Goal: Task Accomplishment & Management: Manage account settings

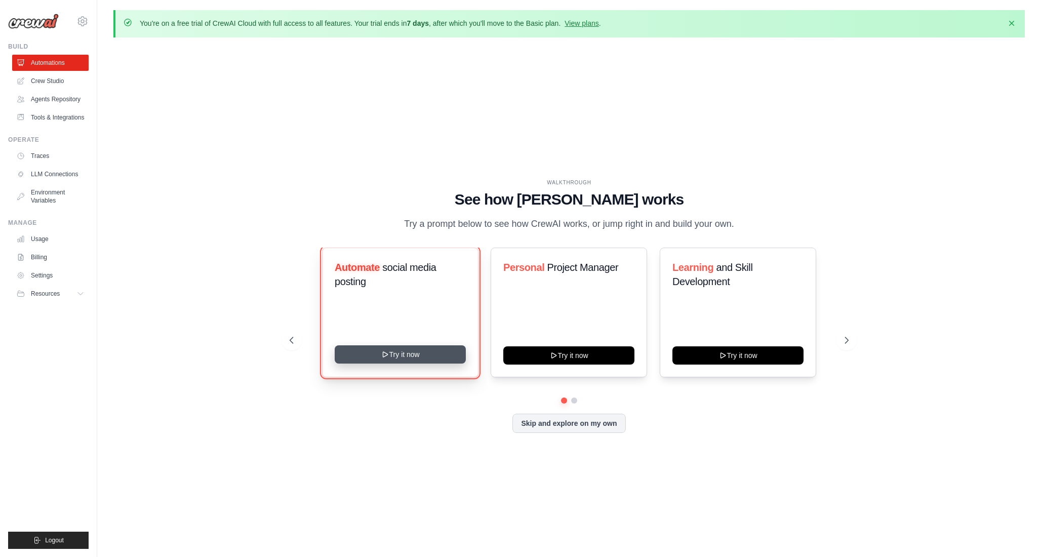
click at [452, 360] on button "Try it now" at bounding box center [400, 354] width 131 height 18
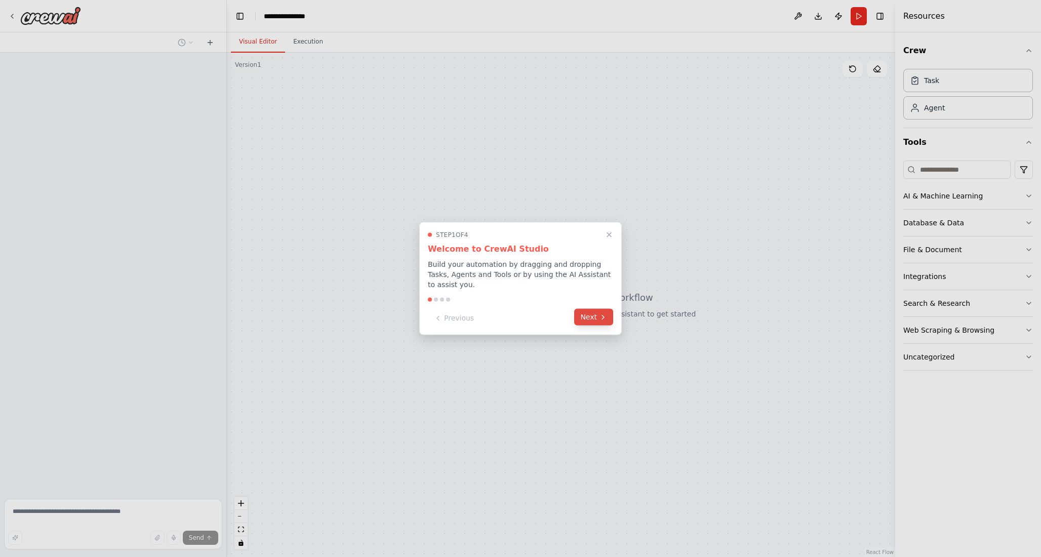
click at [594, 311] on button "Next" at bounding box center [593, 317] width 39 height 17
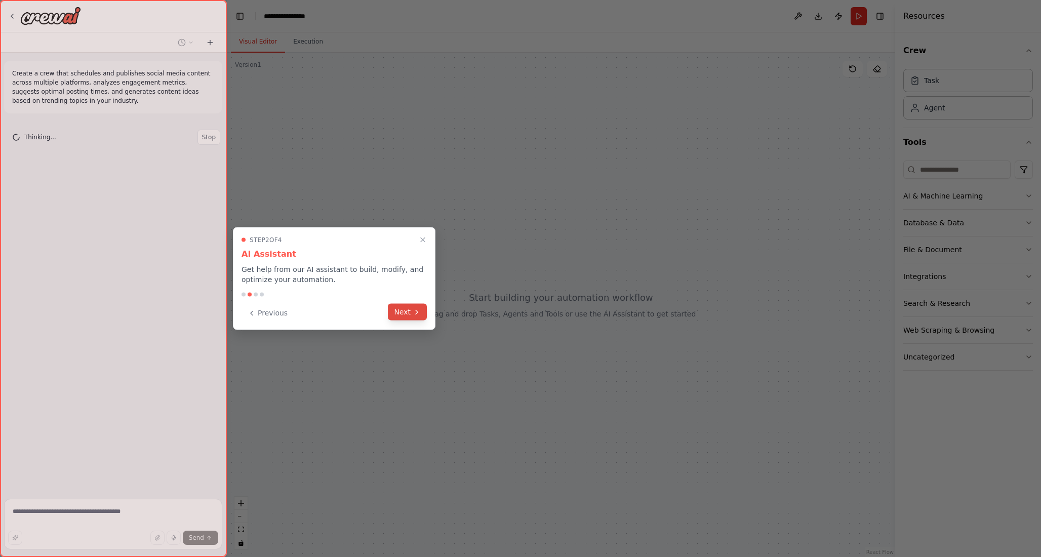
click at [420, 314] on icon at bounding box center [417, 312] width 8 height 8
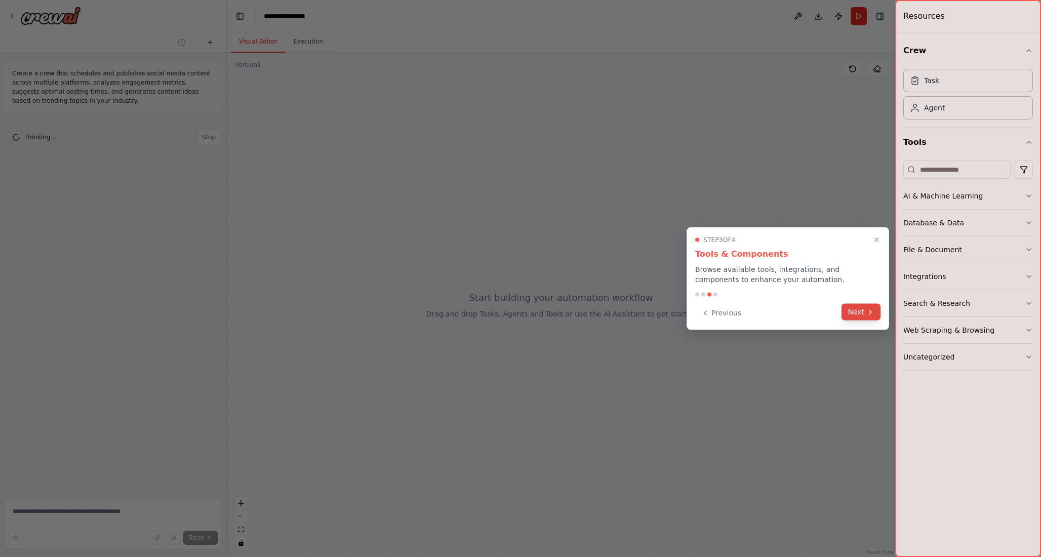
click at [862, 317] on button "Next" at bounding box center [861, 312] width 39 height 17
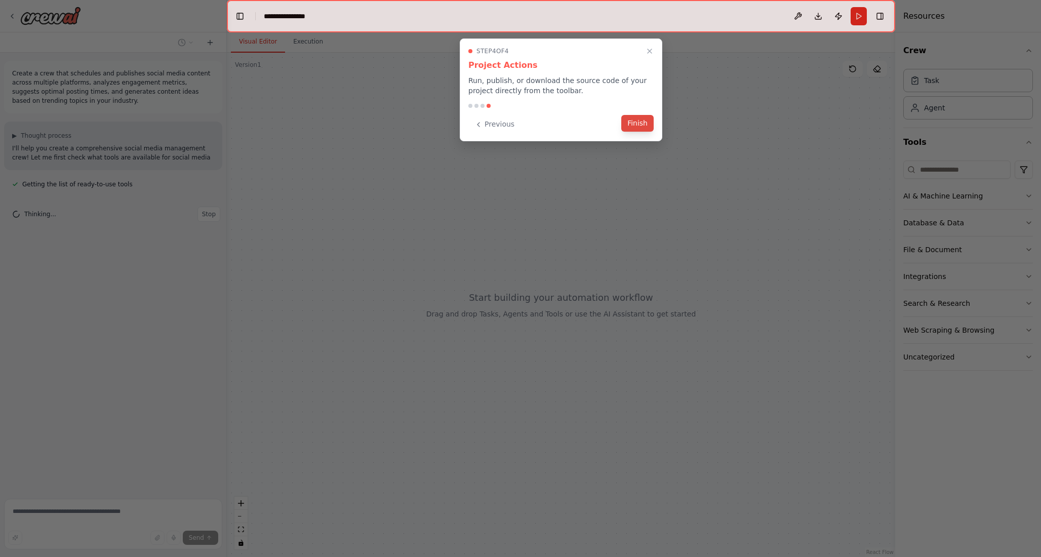
click at [647, 130] on button "Finish" at bounding box center [637, 123] width 32 height 17
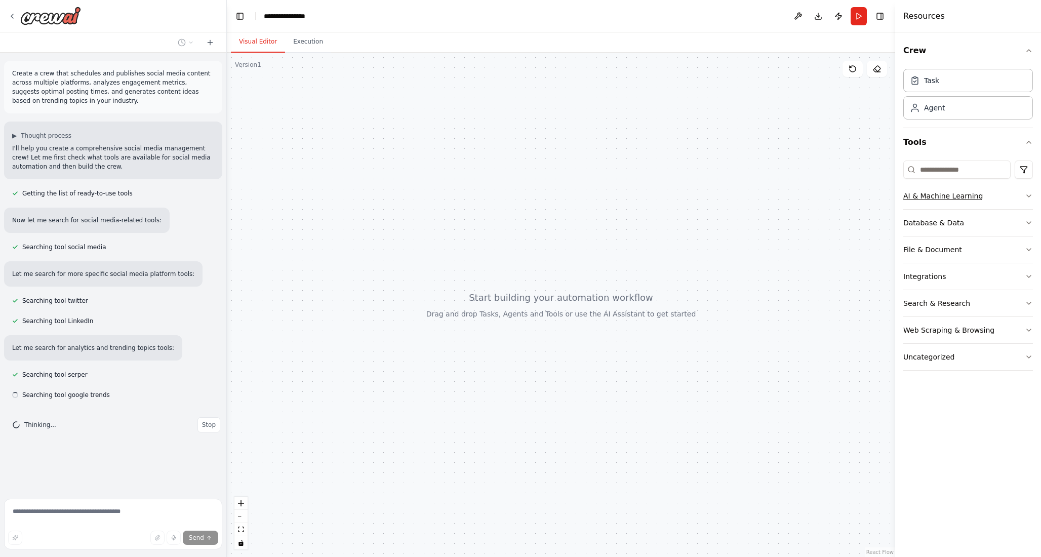
click at [975, 209] on button "AI & Machine Learning" at bounding box center [969, 196] width 130 height 26
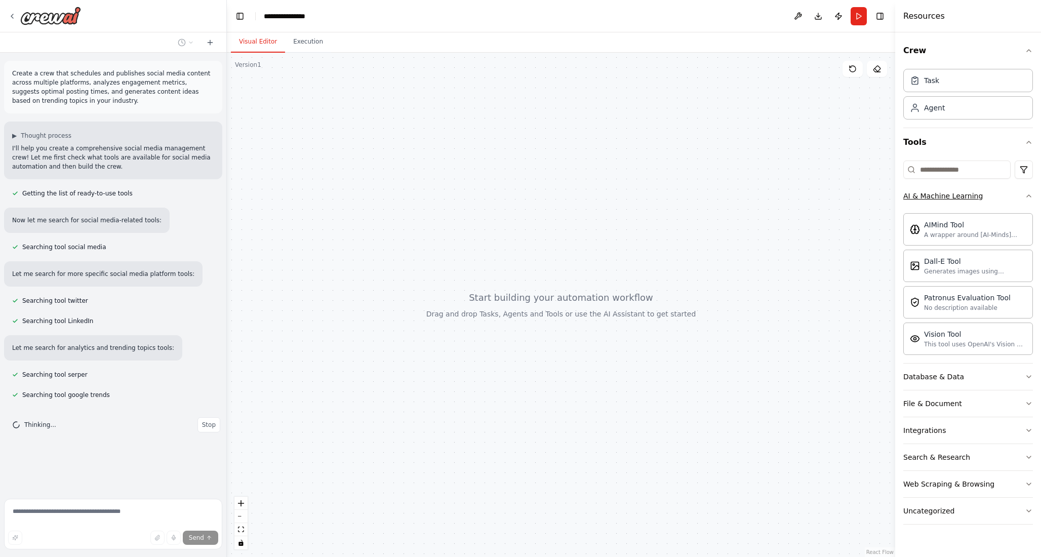
click at [992, 198] on button "AI & Machine Learning" at bounding box center [969, 196] width 130 height 26
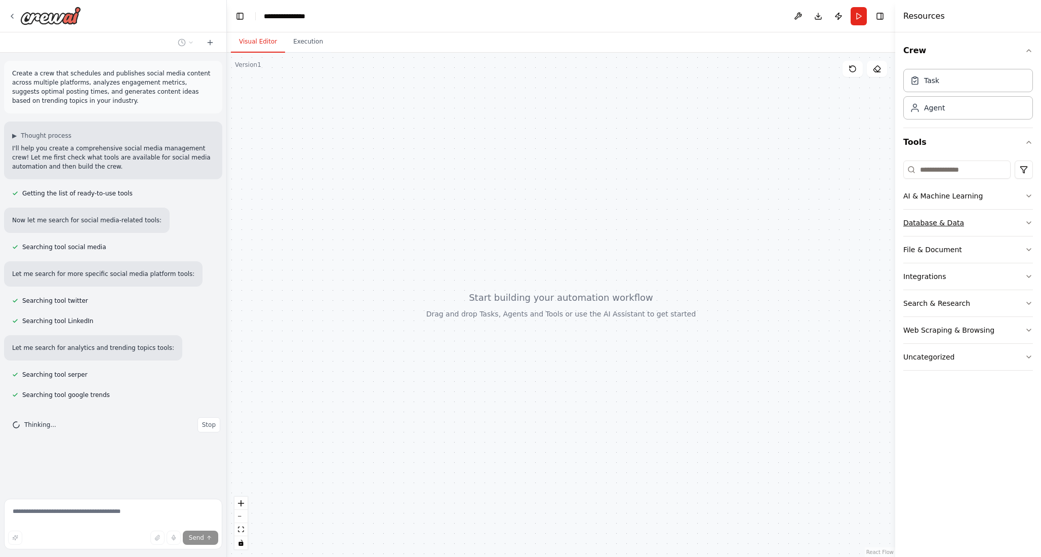
click at [984, 213] on button "Database & Data" at bounding box center [969, 223] width 130 height 26
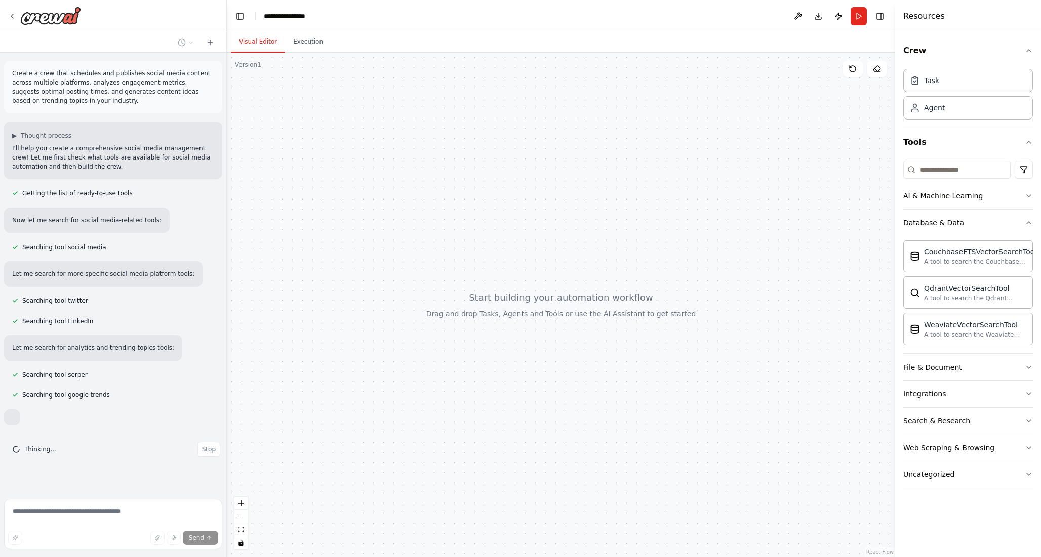
click at [984, 213] on button "Database & Data" at bounding box center [969, 223] width 130 height 26
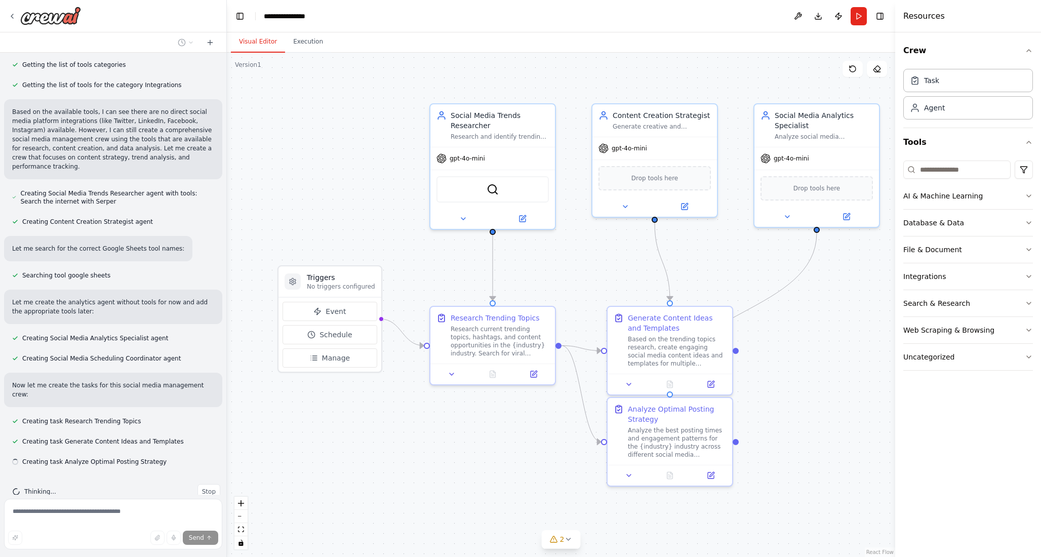
scroll to position [394, 0]
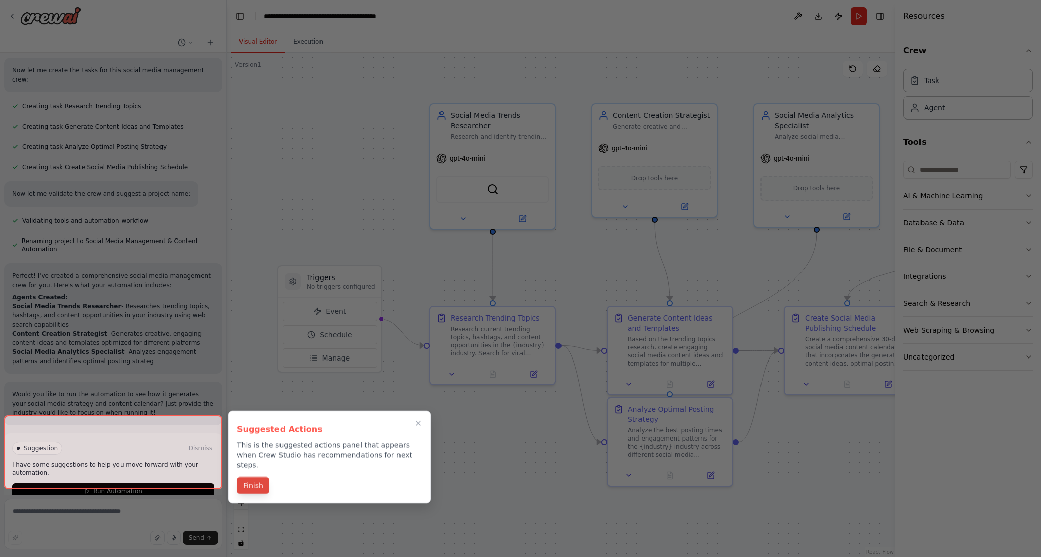
click at [254, 481] on button "Finish" at bounding box center [253, 485] width 32 height 17
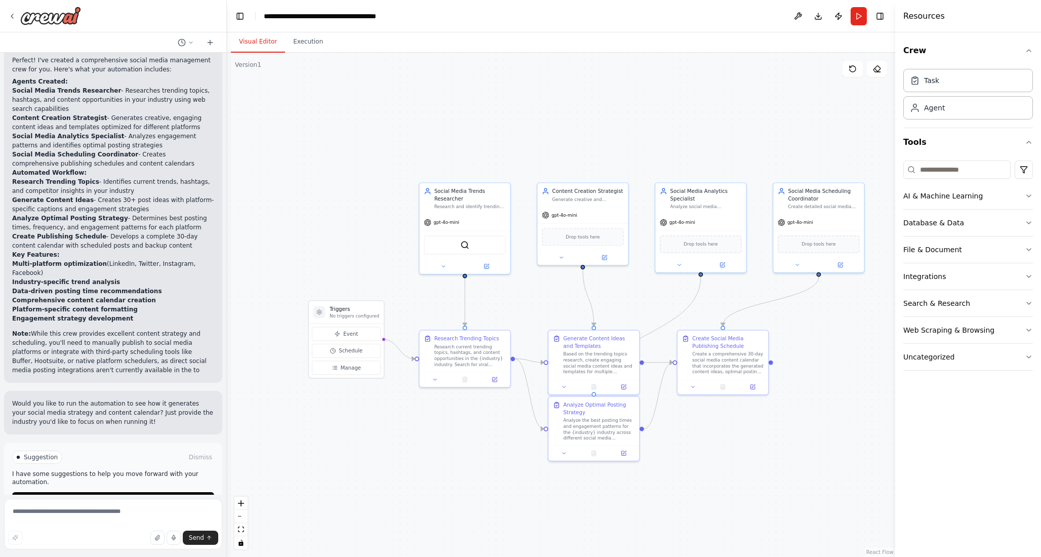
scroll to position [924, 0]
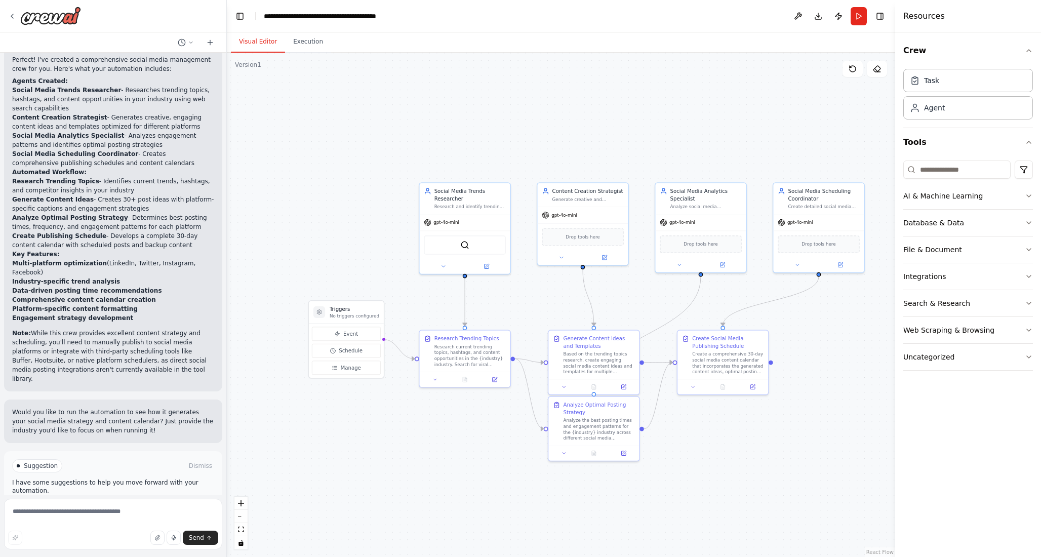
click at [116, 501] on button "Run Automation" at bounding box center [113, 509] width 202 height 16
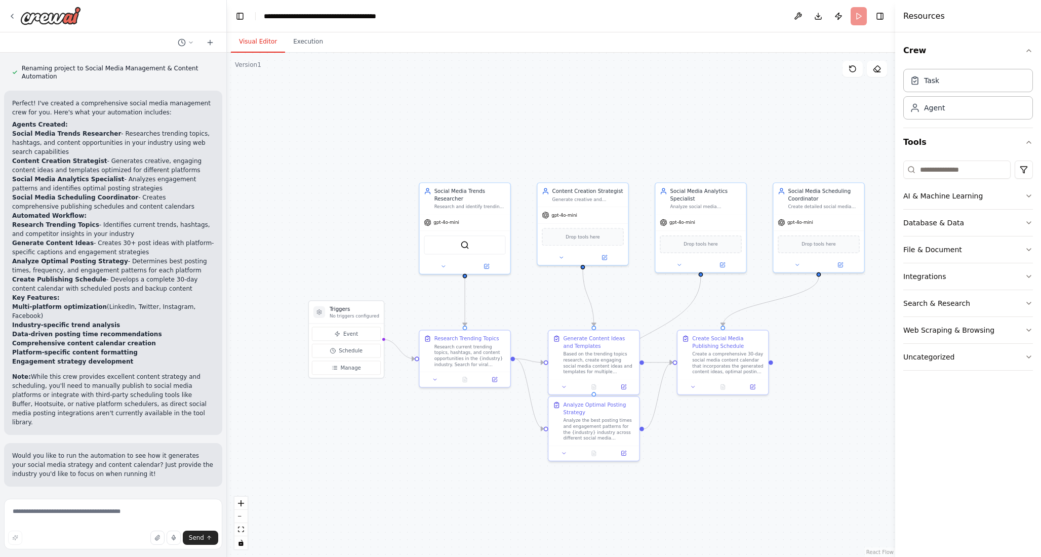
scroll to position [842, 0]
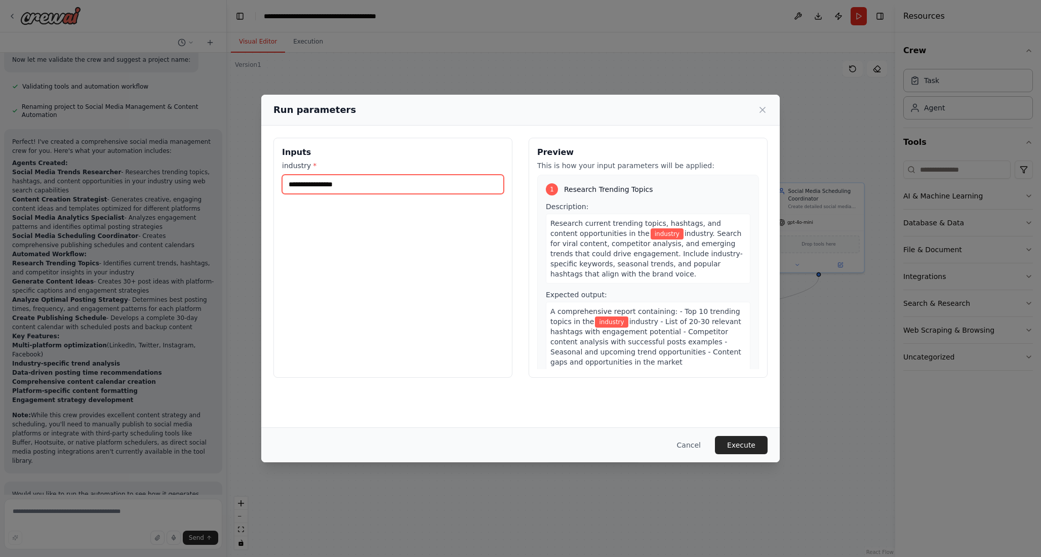
click at [376, 193] on input "industry *" at bounding box center [393, 184] width 222 height 19
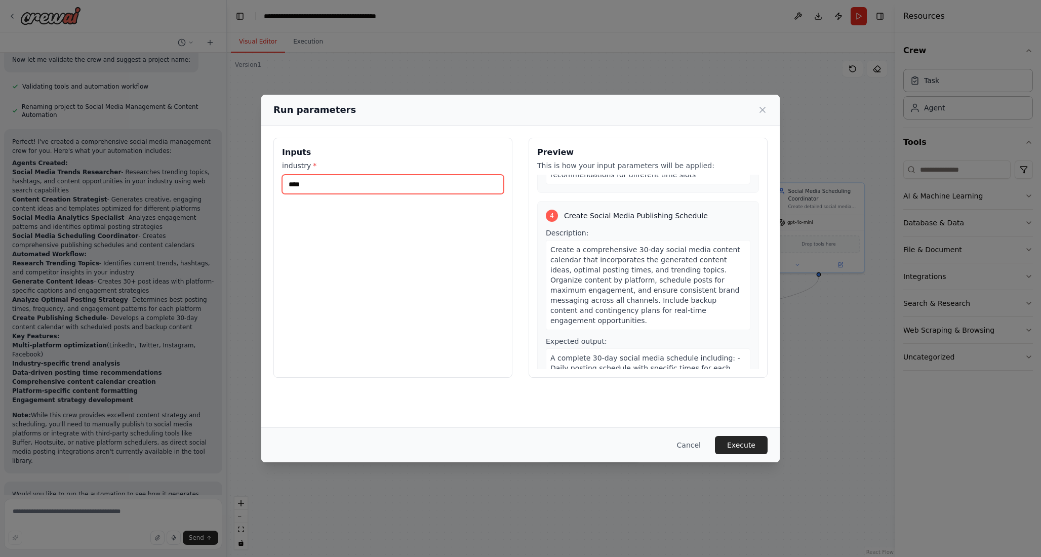
scroll to position [733, 0]
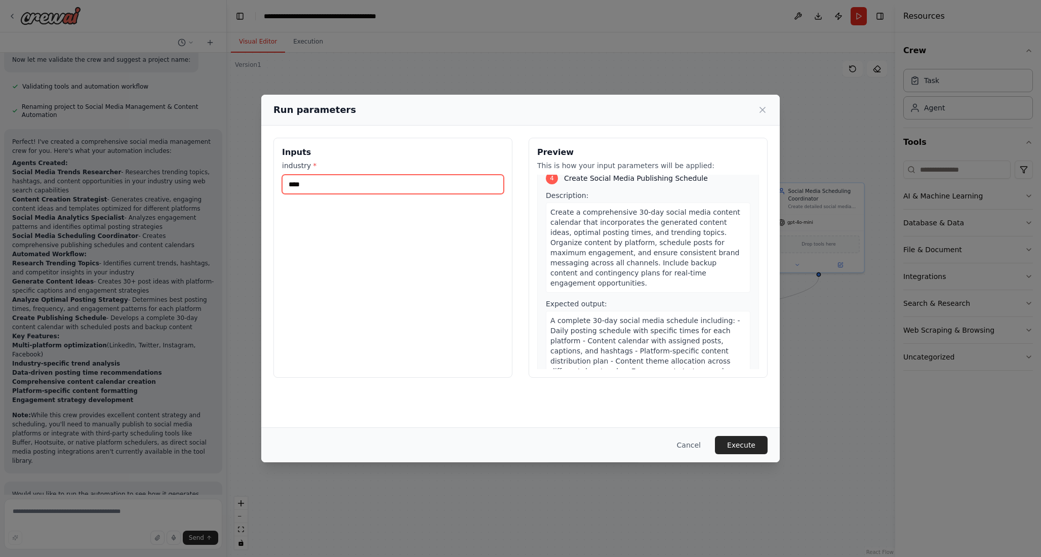
type input "****"
click at [738, 435] on div "Cancel Execute" at bounding box center [520, 444] width 519 height 35
click at [738, 441] on button "Execute" at bounding box center [741, 445] width 53 height 18
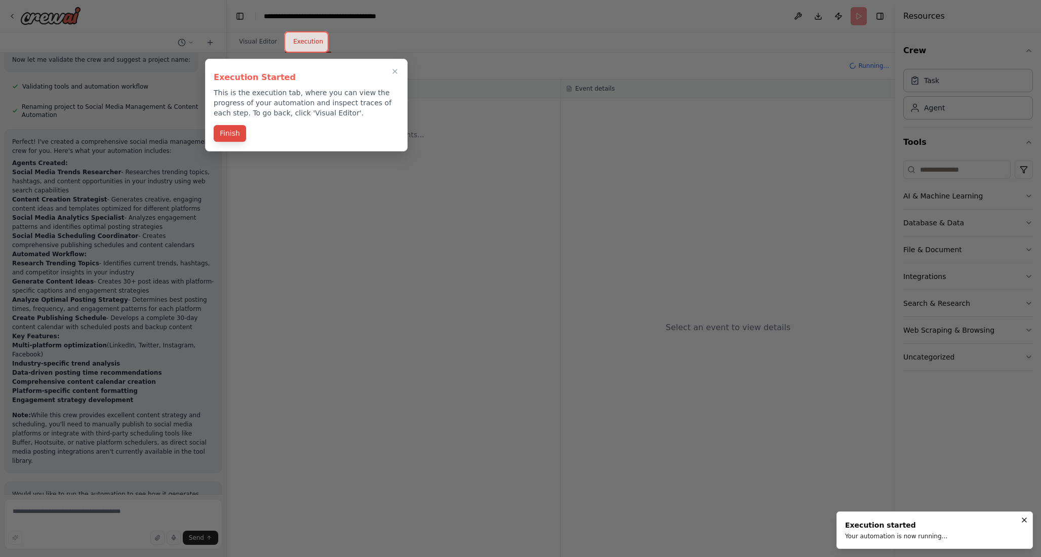
click at [245, 142] on div "Finish" at bounding box center [306, 134] width 185 height 17
click at [241, 141] on button "Finish" at bounding box center [230, 133] width 32 height 17
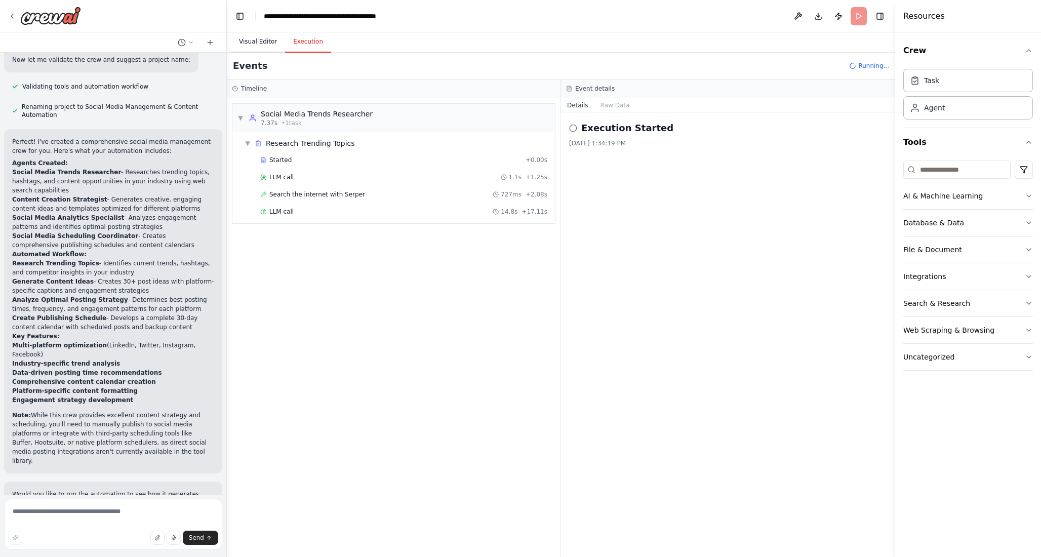
click at [255, 38] on button "Visual Editor" at bounding box center [258, 41] width 54 height 21
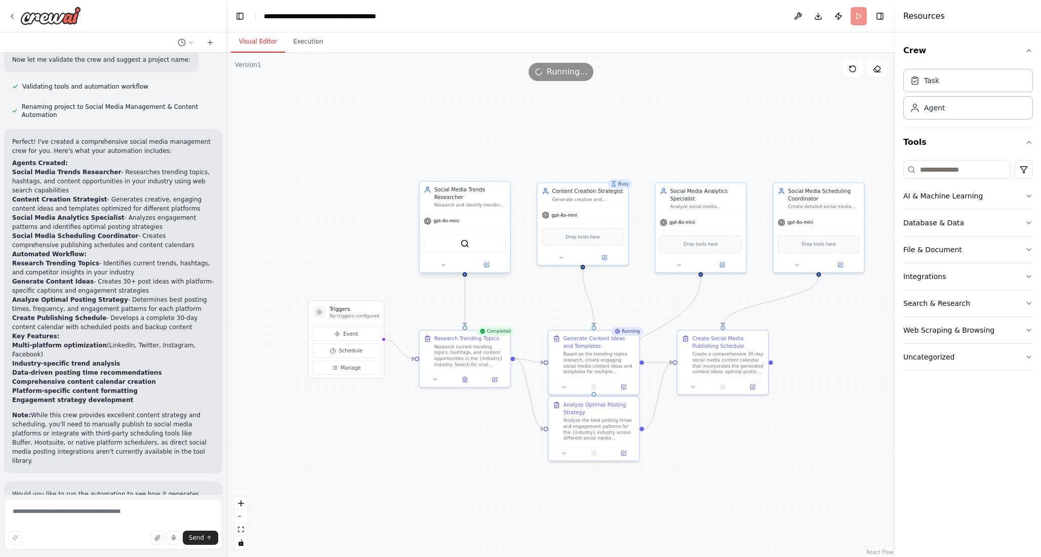
click at [488, 195] on div "Social Media Trends Researcher" at bounding box center [470, 193] width 71 height 15
click at [448, 271] on div at bounding box center [465, 265] width 91 height 15
click at [446, 264] on icon at bounding box center [444, 265] width 6 height 6
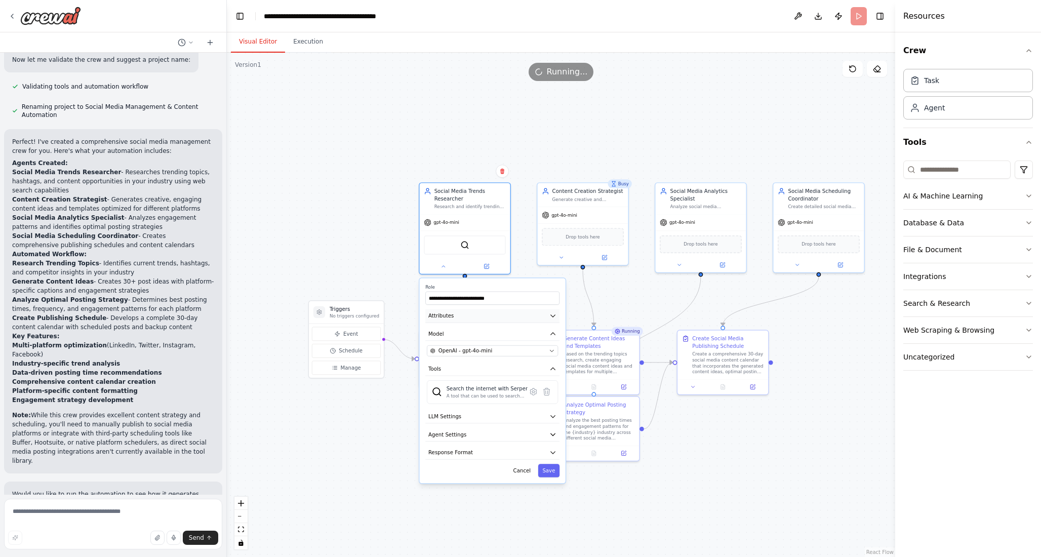
click at [513, 317] on button "Attributes" at bounding box center [492, 316] width 134 height 14
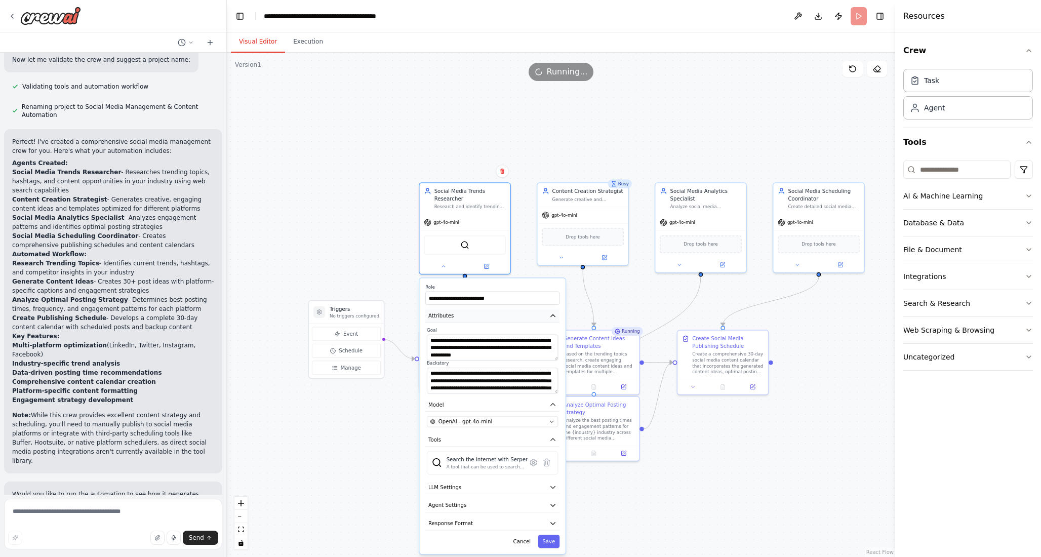
click at [512, 317] on button "Attributes" at bounding box center [492, 316] width 134 height 14
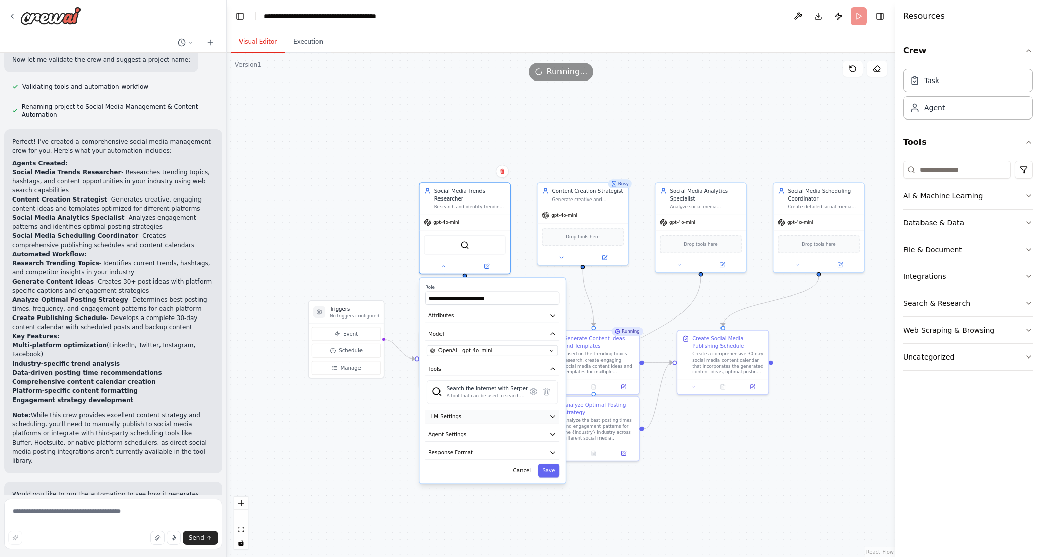
click at [484, 423] on button "LLM Settings" at bounding box center [492, 417] width 134 height 14
click at [486, 420] on button "LLM Settings" at bounding box center [492, 417] width 134 height 14
click at [483, 434] on button "Agent Settings" at bounding box center [492, 435] width 134 height 14
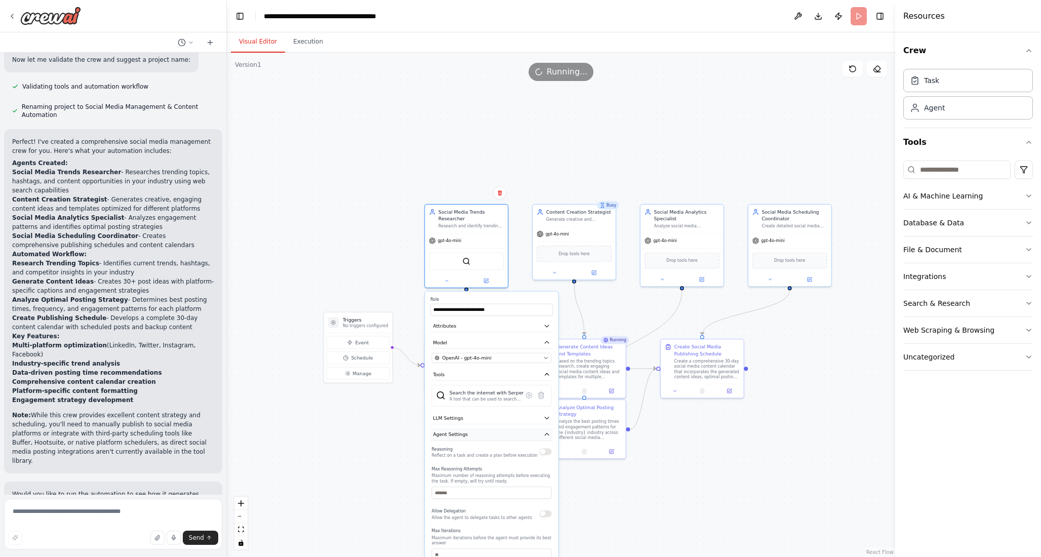
click at [483, 434] on button "Agent Settings" at bounding box center [491, 434] width 123 height 13
click at [482, 454] on button "Response Format" at bounding box center [491, 451] width 123 height 13
click at [522, 473] on button "Cancel" at bounding box center [518, 467] width 24 height 12
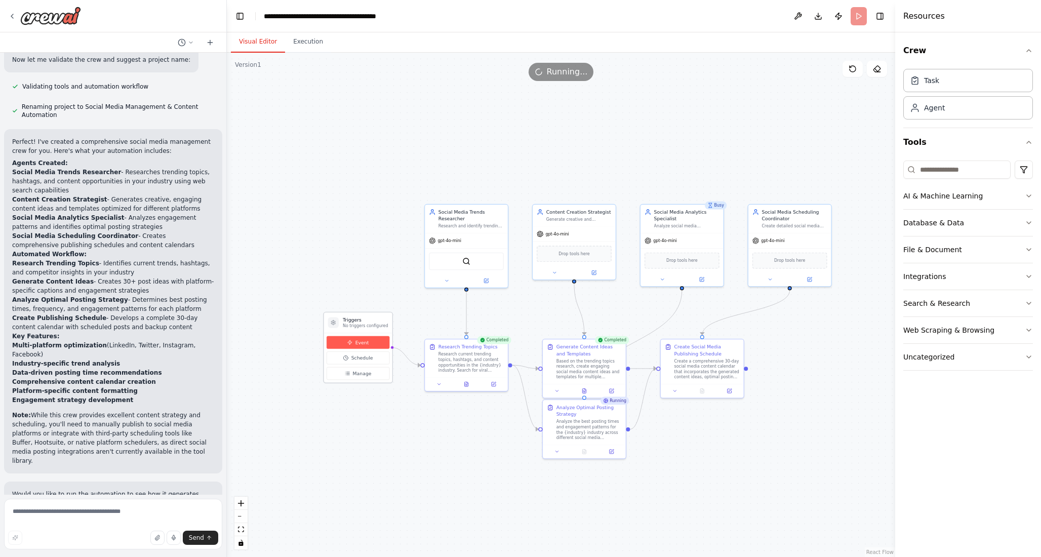
click at [363, 340] on span "Event" at bounding box center [363, 342] width 14 height 7
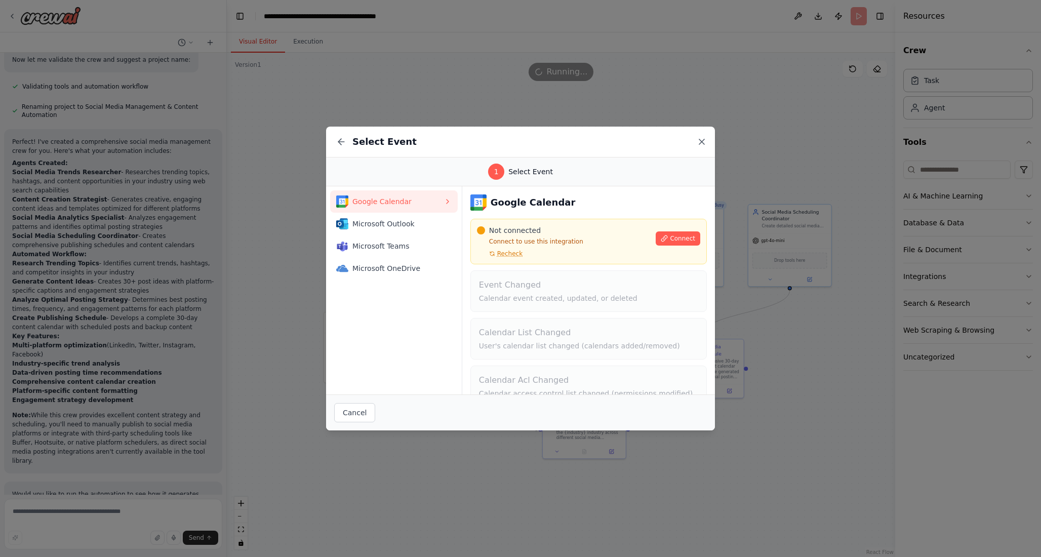
click at [701, 140] on icon at bounding box center [702, 142] width 10 height 10
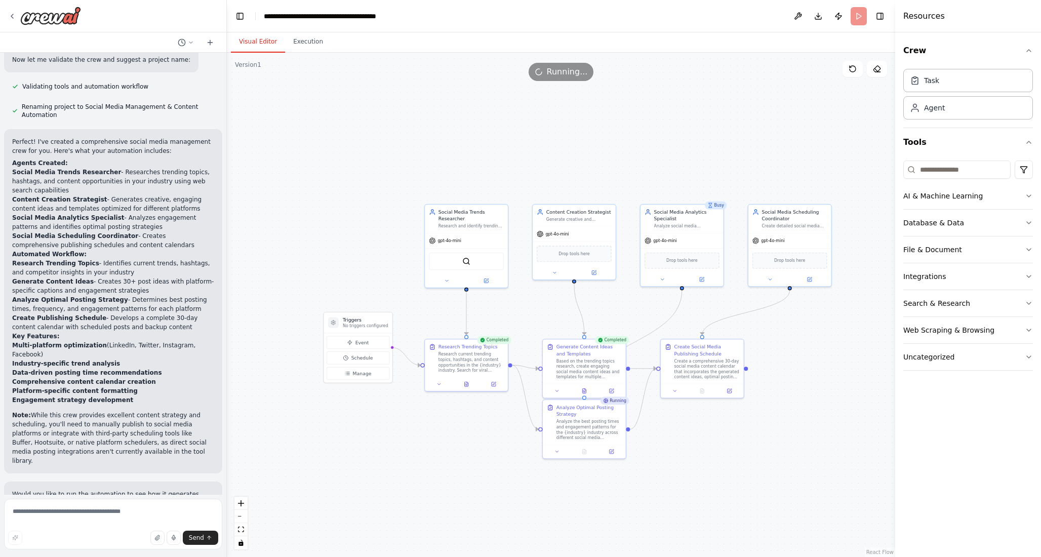
drag, startPoint x: 466, startPoint y: 446, endPoint x: 456, endPoint y: 445, distance: 10.1
click at [456, 445] on div ".deletable-edge-delete-btn { width: 20px; height: 20px; border: 0px solid #ffff…" at bounding box center [561, 305] width 669 height 504
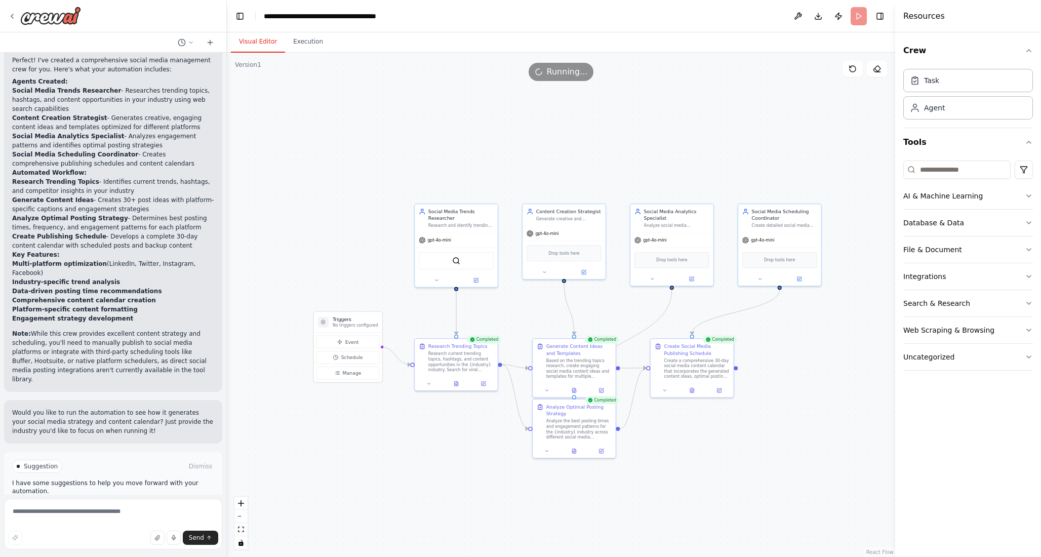
scroll to position [924, 0]
click at [150, 501] on button "Improve automation" at bounding box center [113, 509] width 202 height 16
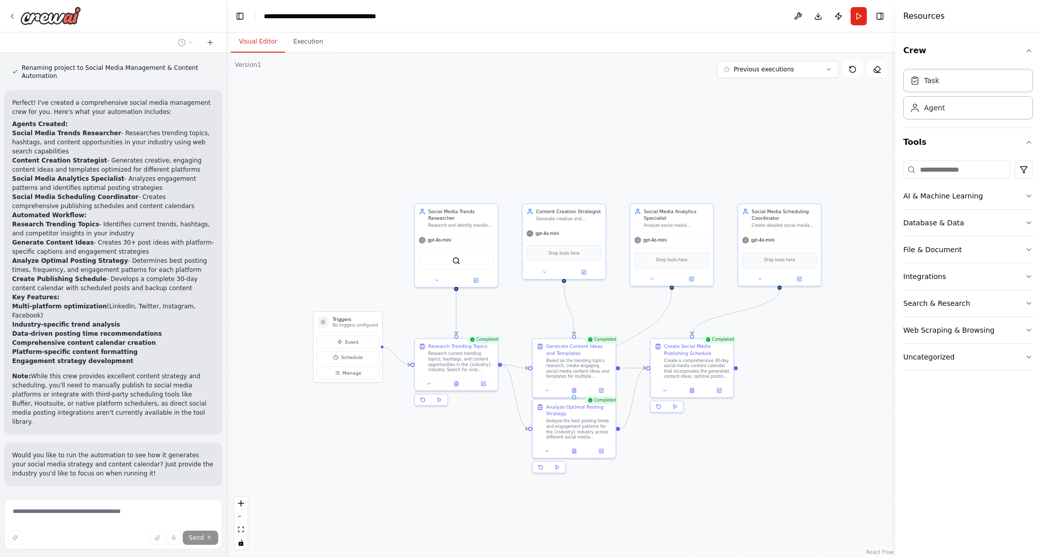
scroll to position [882, 0]
click at [215, 502] on button "Stop" at bounding box center [209, 509] width 23 height 15
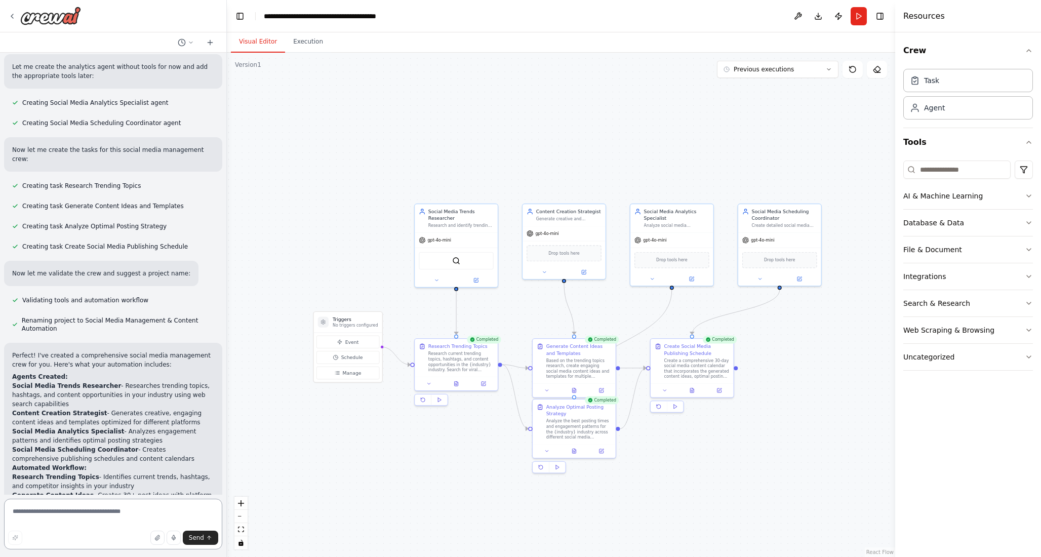
scroll to position [842, 0]
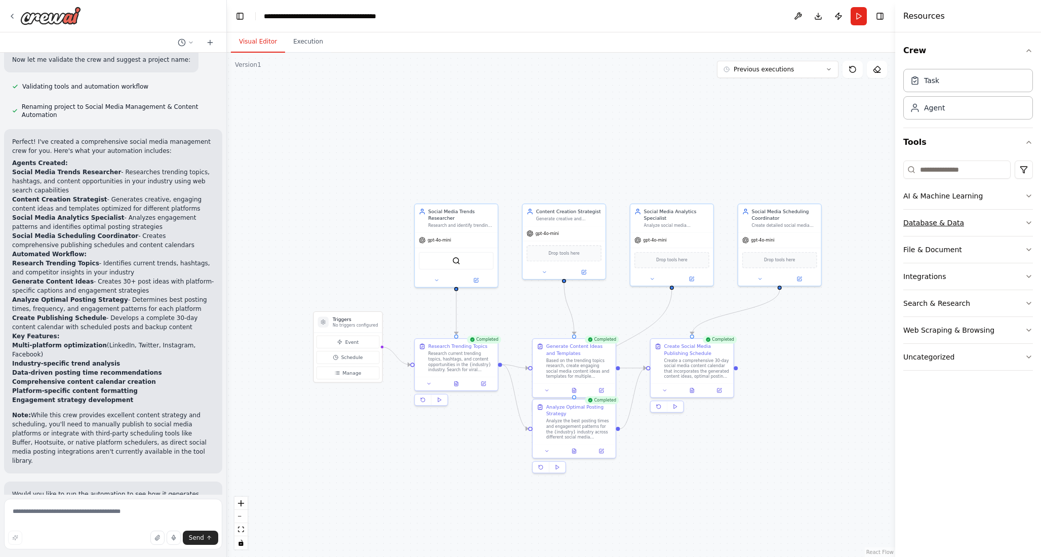
click at [929, 223] on div "Database & Data" at bounding box center [934, 223] width 61 height 10
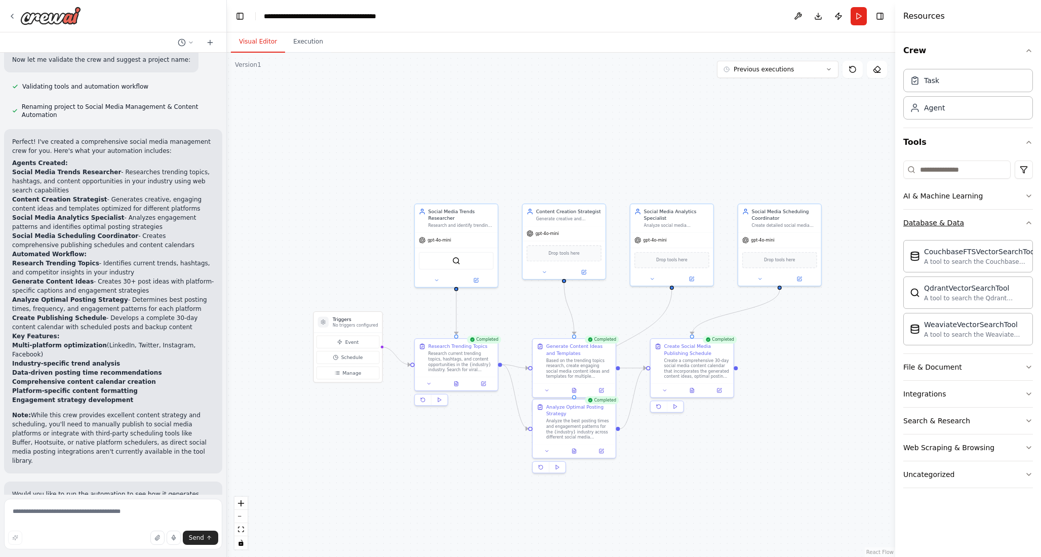
click at [961, 221] on button "Database & Data" at bounding box center [969, 223] width 130 height 26
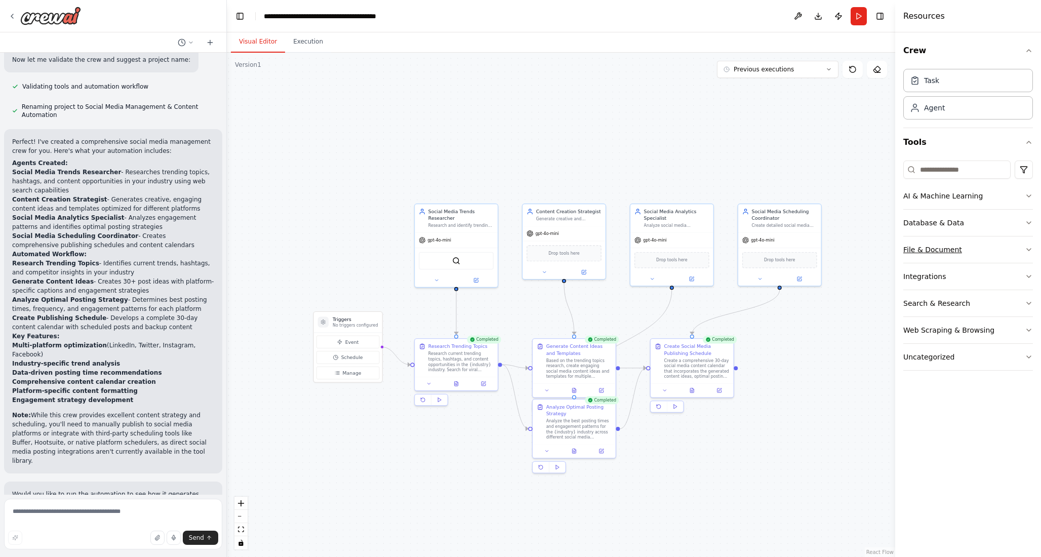
click at [958, 244] on button "File & Document" at bounding box center [969, 250] width 130 height 26
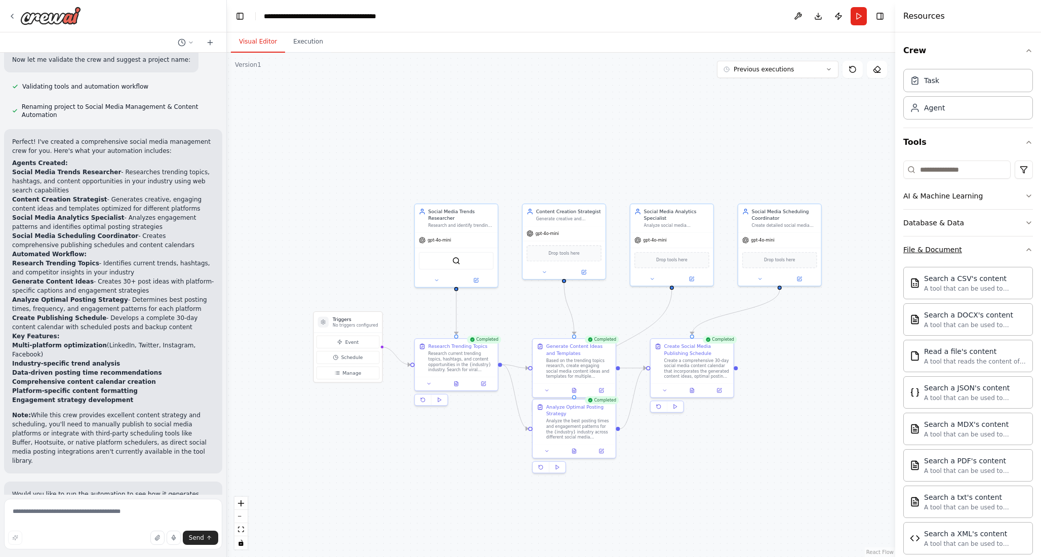
click at [958, 244] on button "File & Document" at bounding box center [969, 250] width 130 height 26
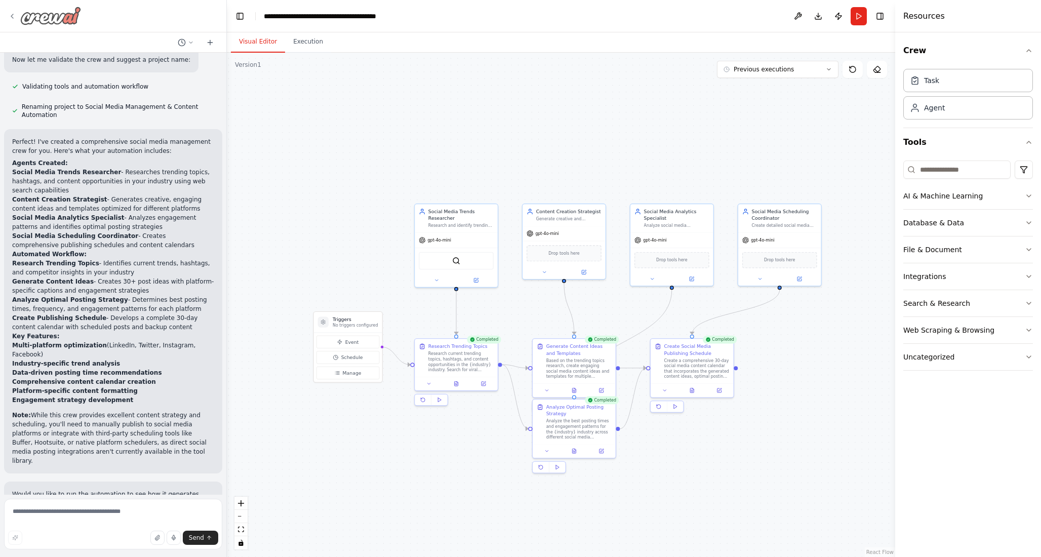
click at [53, 9] on img at bounding box center [50, 16] width 61 height 18
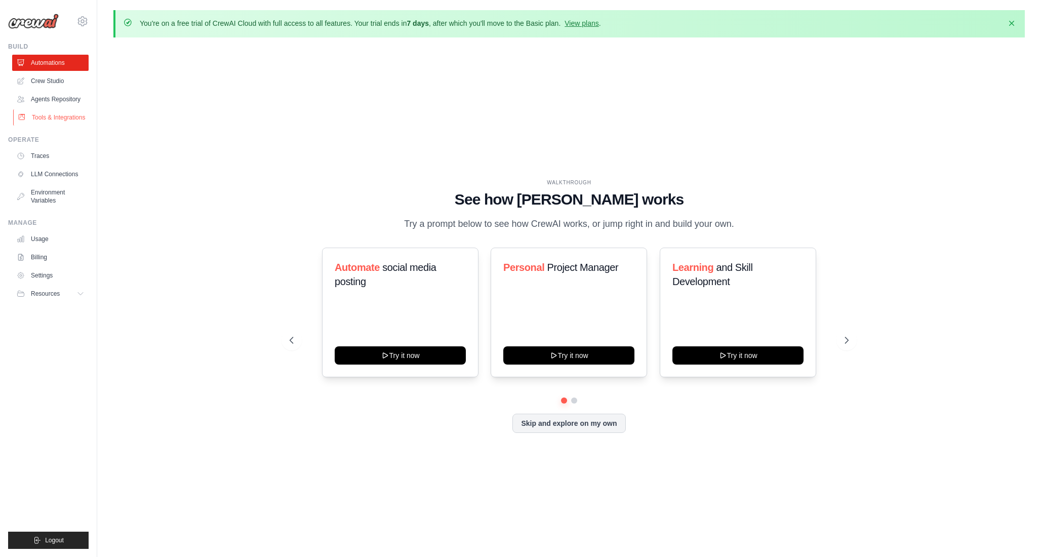
click at [69, 114] on link "Tools & Integrations" at bounding box center [51, 117] width 76 height 16
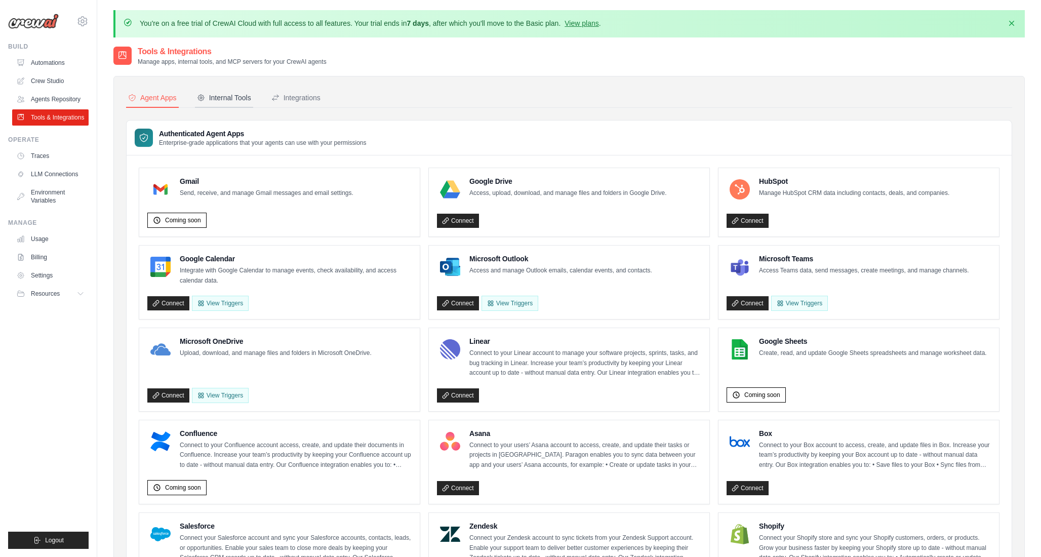
click at [227, 97] on div "Internal Tools" at bounding box center [224, 98] width 54 height 10
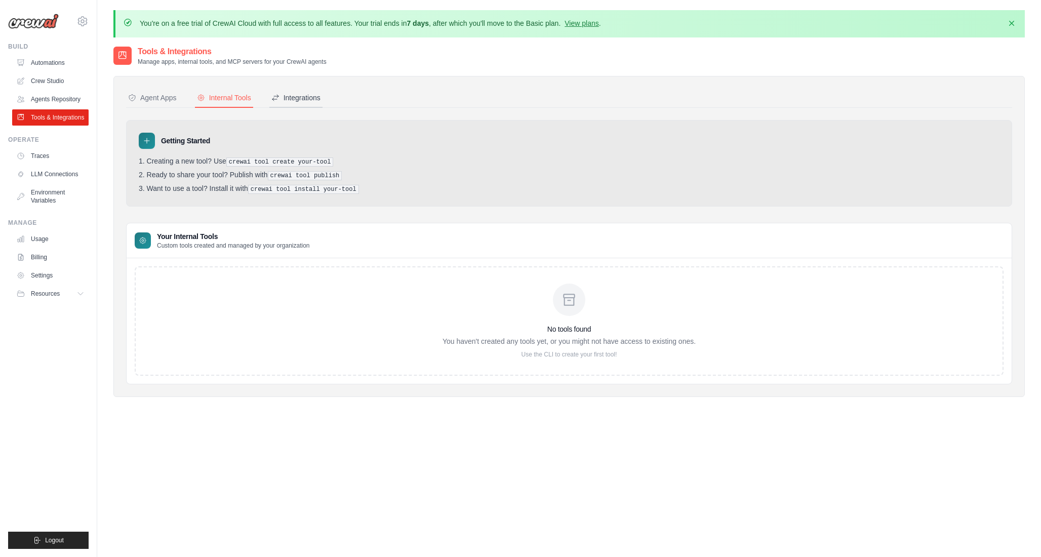
click at [299, 103] on div "Integrations" at bounding box center [295, 98] width 49 height 10
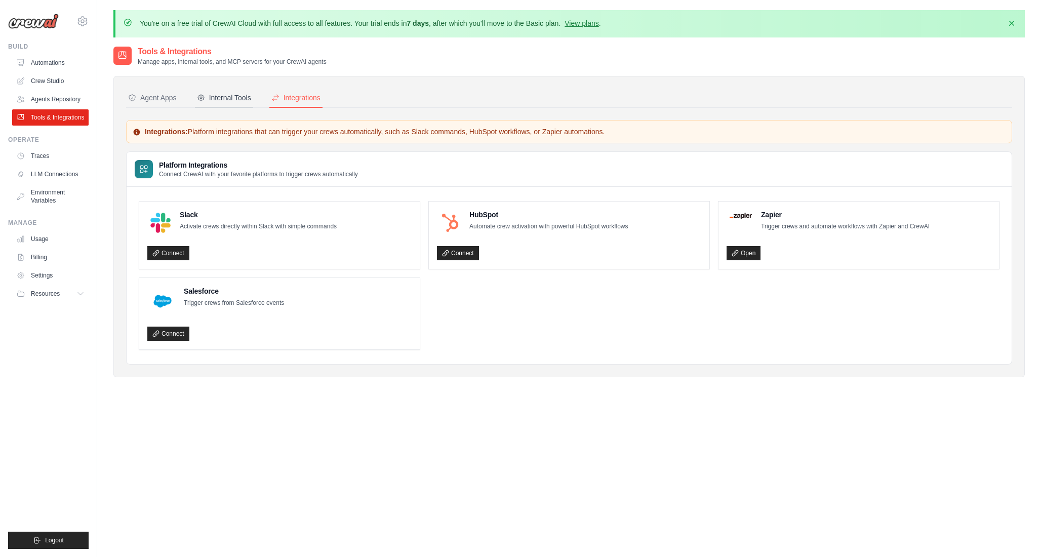
click at [248, 102] on div "Internal Tools" at bounding box center [224, 98] width 54 height 10
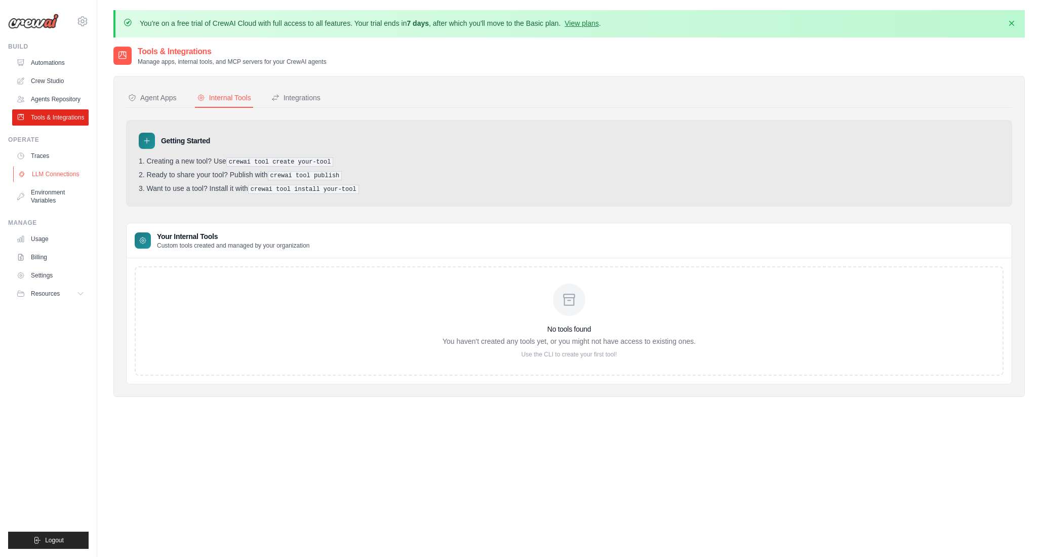
click at [66, 168] on link "LLM Connections" at bounding box center [51, 174] width 76 height 16
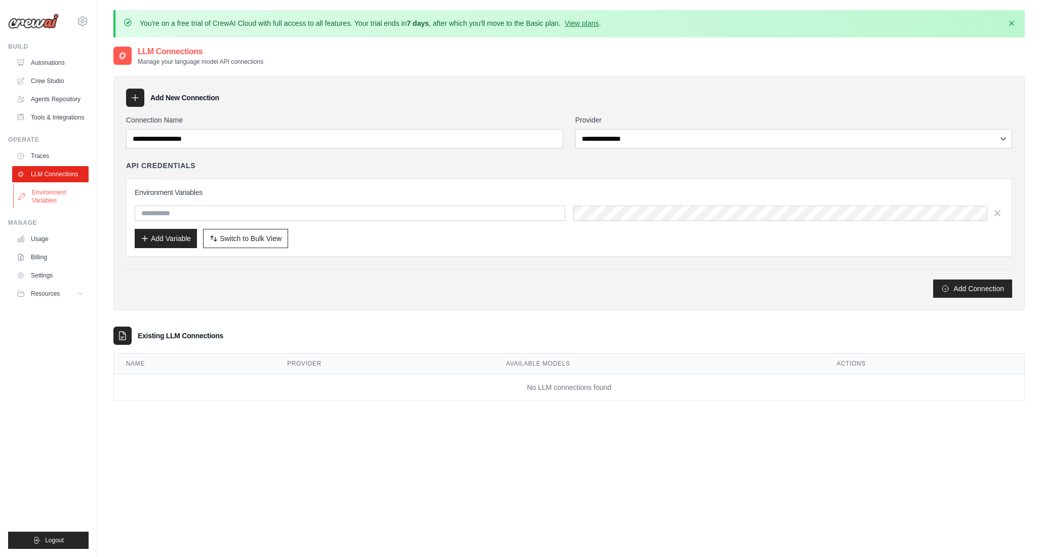
click at [58, 206] on link "Environment Variables" at bounding box center [51, 196] width 76 height 24
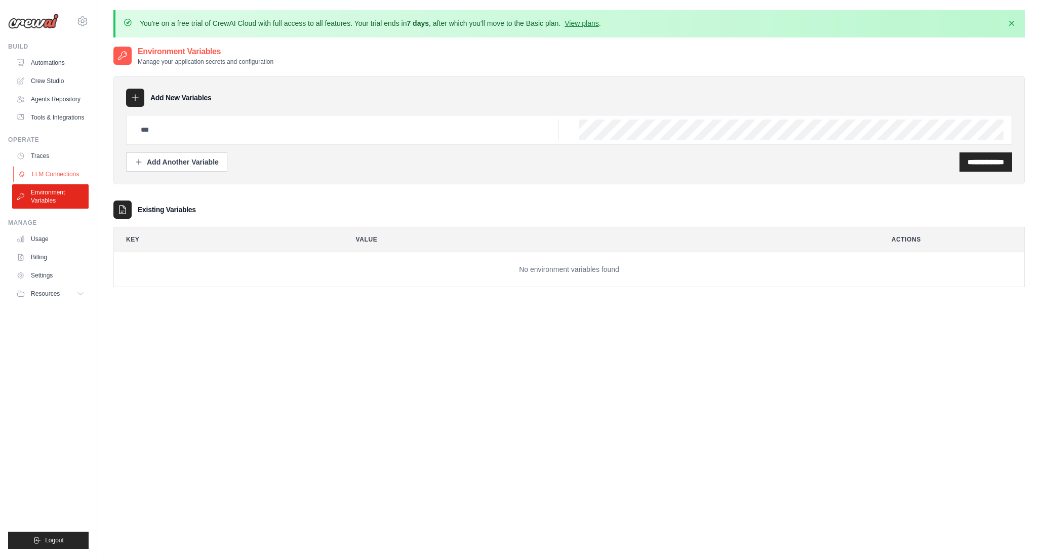
click at [66, 174] on link "LLM Connections" at bounding box center [51, 174] width 76 height 16
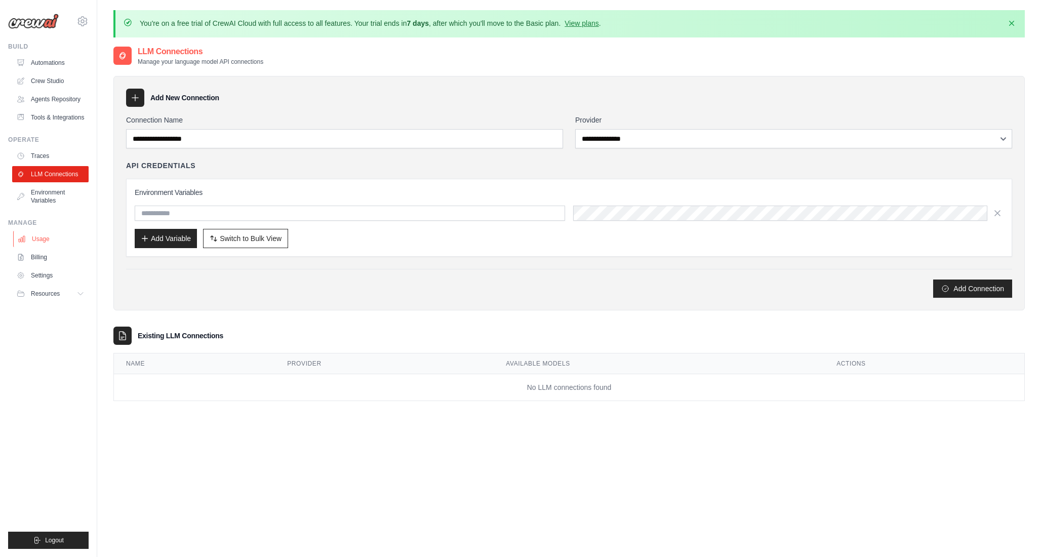
click at [53, 240] on link "Usage" at bounding box center [51, 239] width 76 height 16
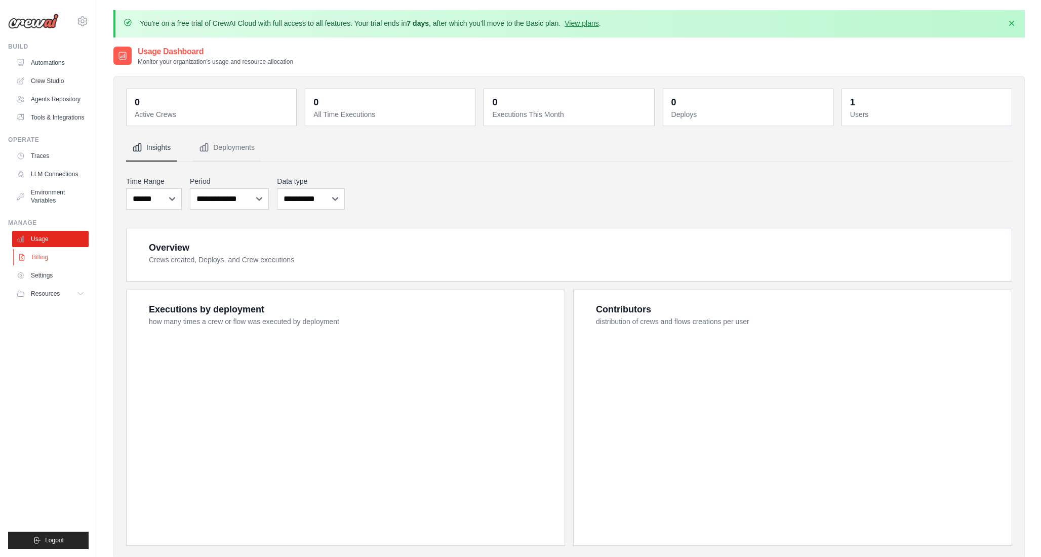
click at [50, 259] on link "Billing" at bounding box center [51, 257] width 76 height 16
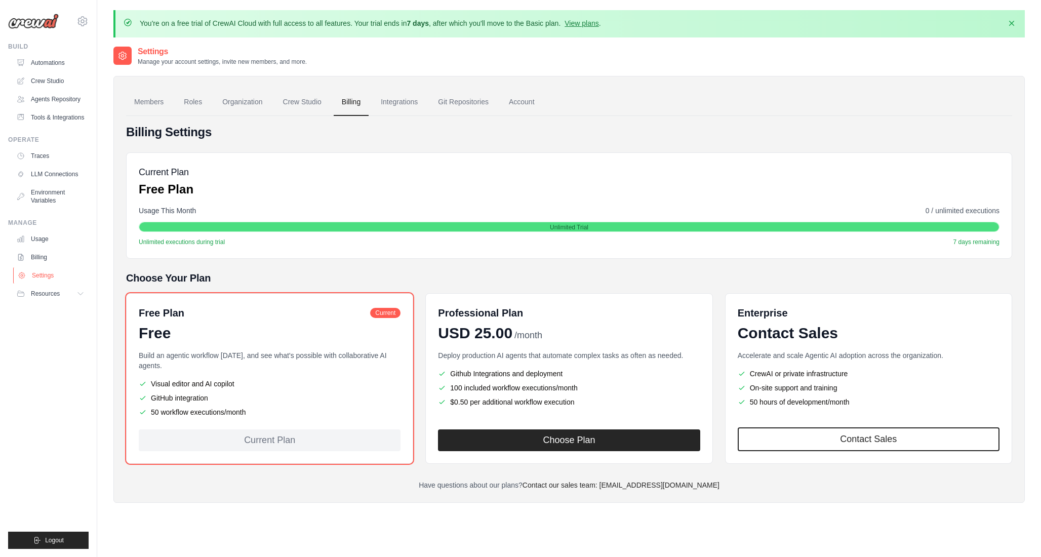
click at [50, 267] on link "Settings" at bounding box center [51, 275] width 76 height 16
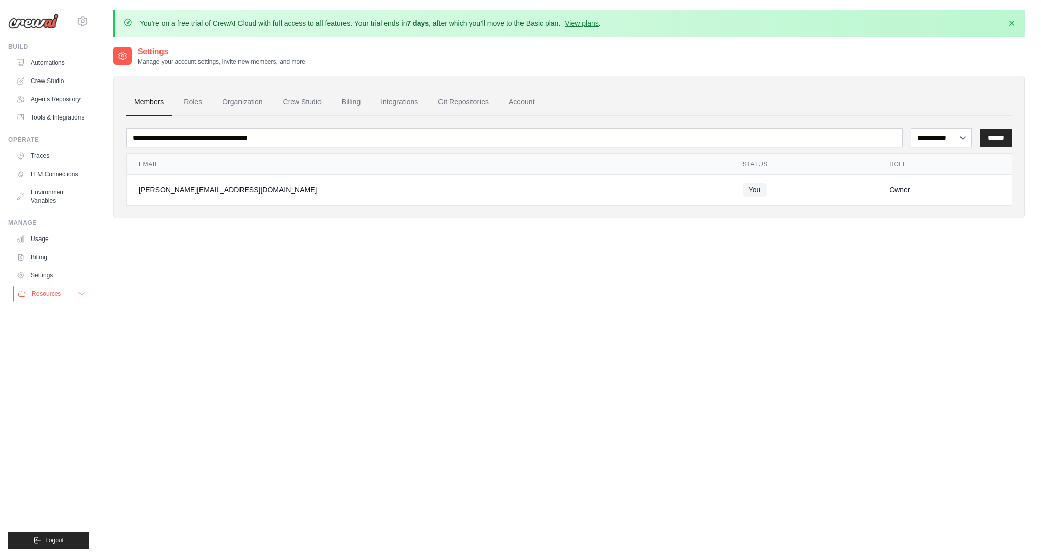
click at [51, 299] on button "Resources" at bounding box center [51, 294] width 76 height 16
click at [70, 98] on link "Agents Repository" at bounding box center [51, 99] width 76 height 16
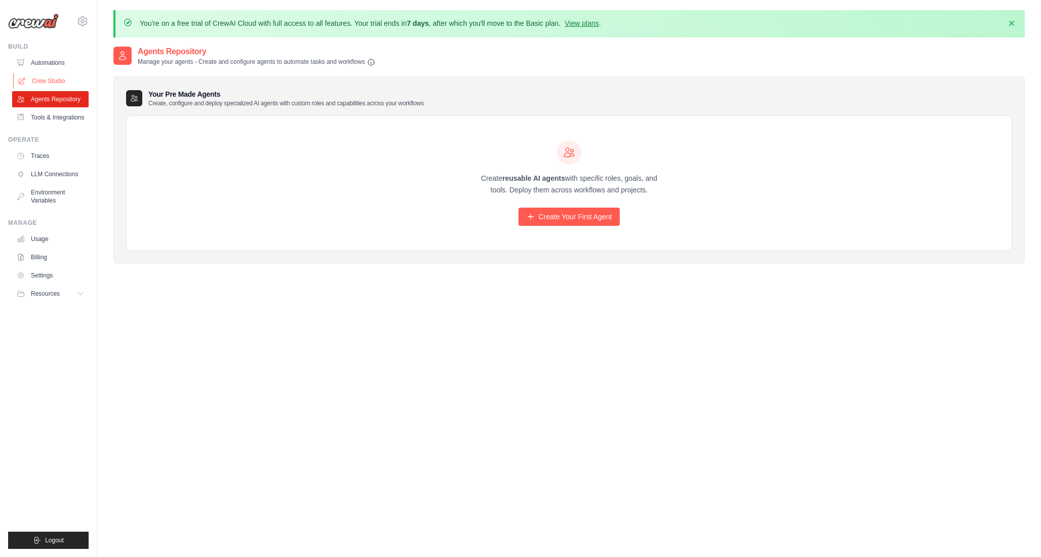
click at [82, 75] on link "Crew Studio" at bounding box center [51, 81] width 76 height 16
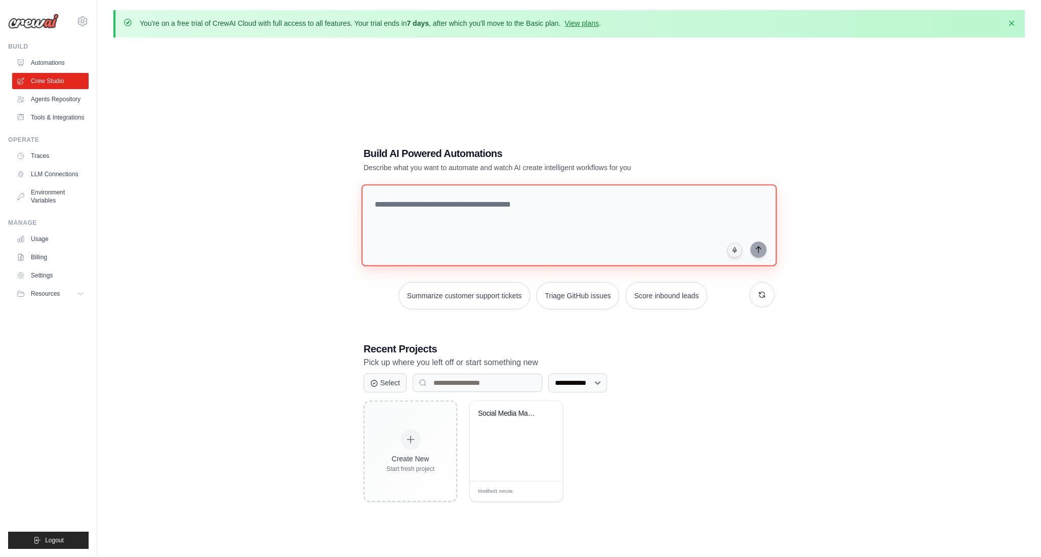
click at [442, 203] on textarea at bounding box center [569, 225] width 415 height 82
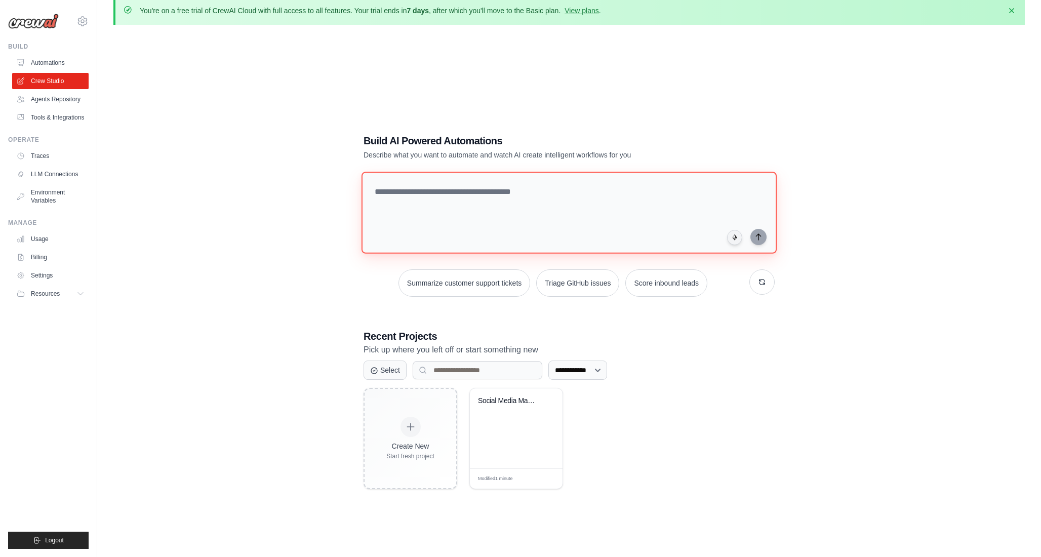
scroll to position [17, 0]
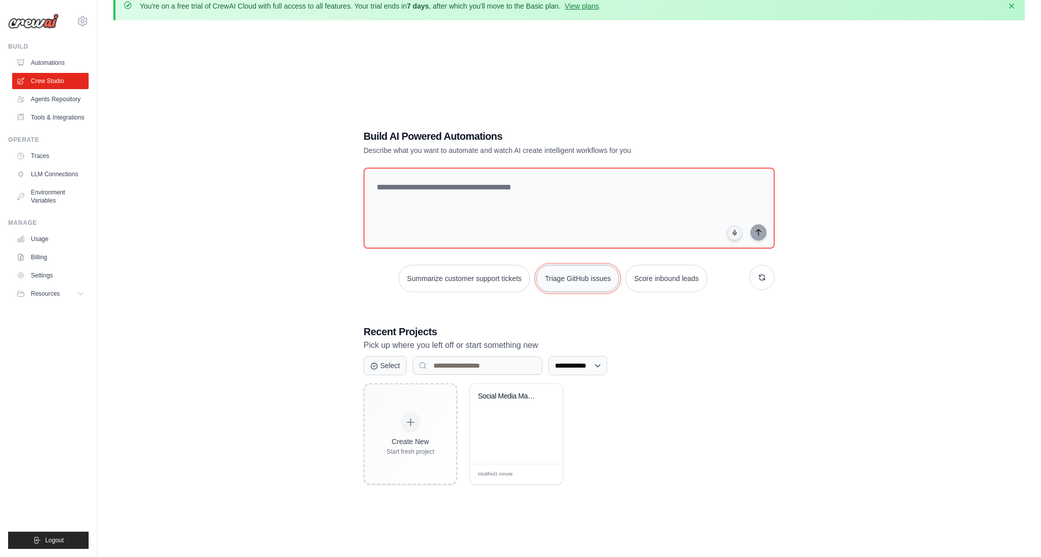
click at [575, 286] on button "Triage GitHub issues" at bounding box center [577, 278] width 83 height 27
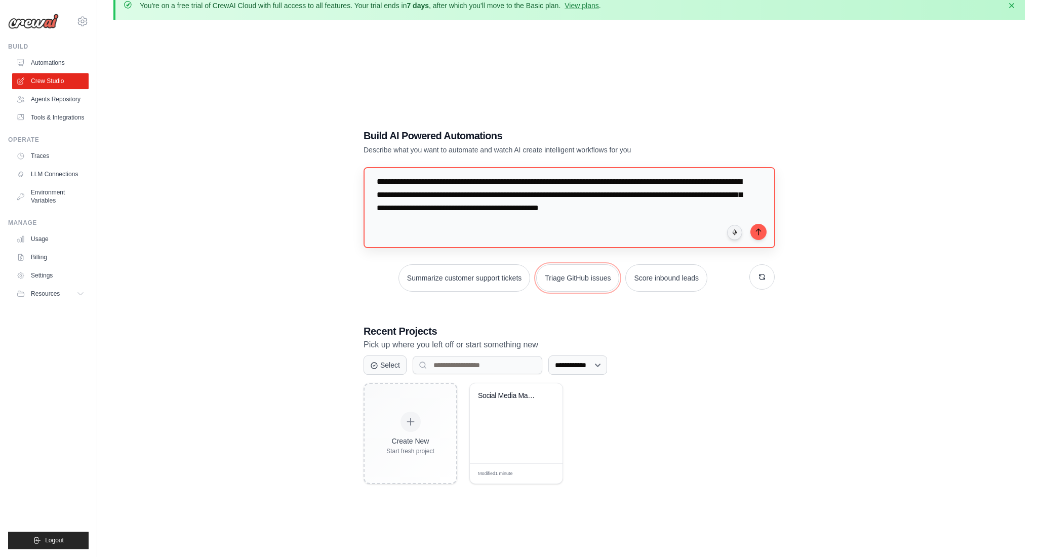
scroll to position [8, 0]
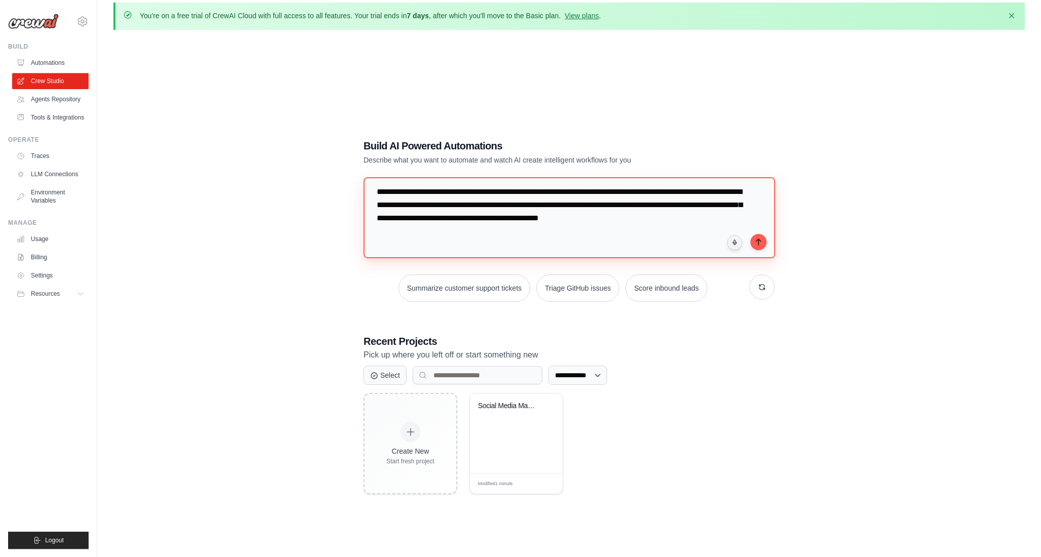
click at [691, 240] on textarea "**********" at bounding box center [570, 217] width 412 height 81
type textarea "**********"
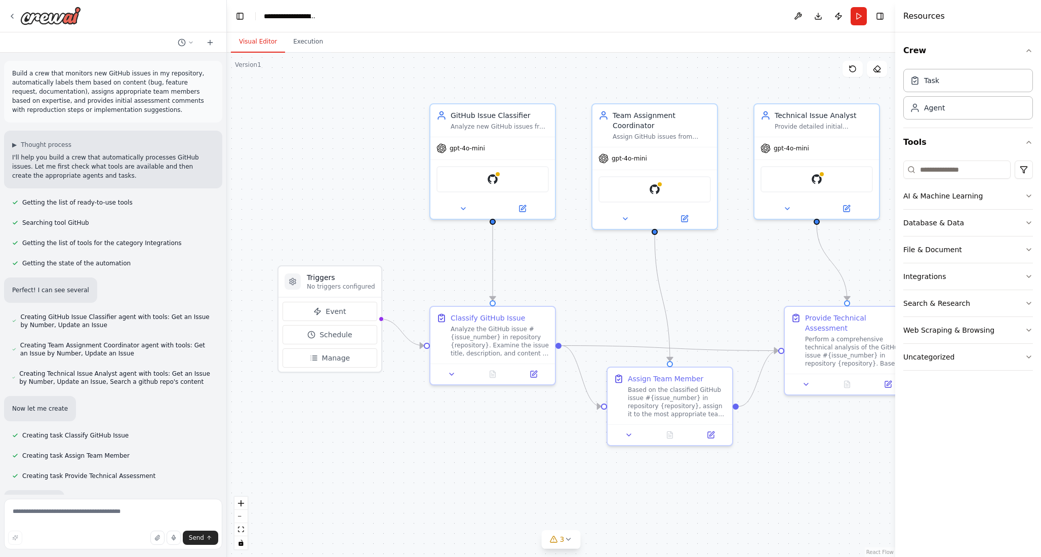
scroll to position [265, 0]
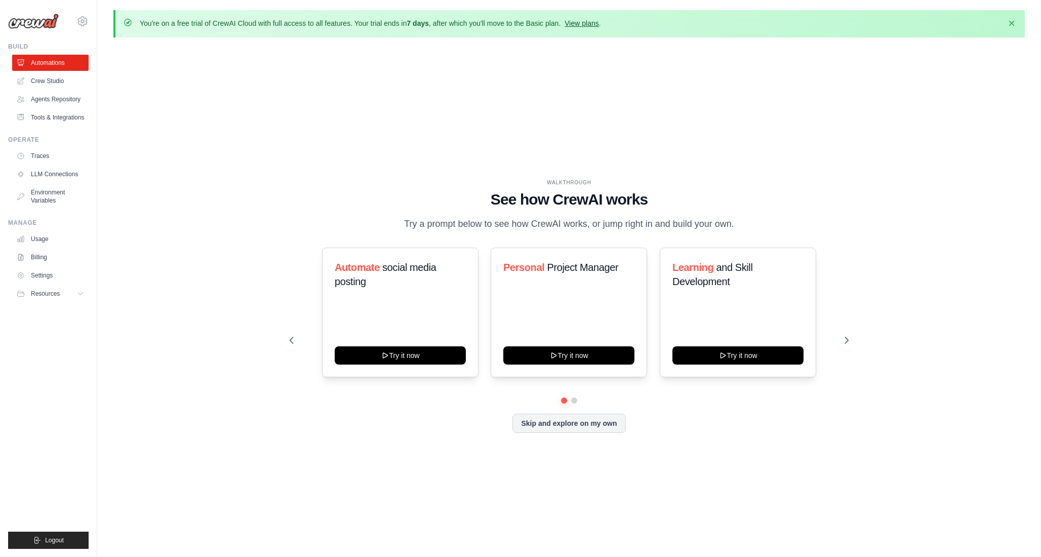
click at [591, 27] on link "View plans" at bounding box center [582, 23] width 34 height 8
click at [597, 22] on link "View plans" at bounding box center [582, 23] width 34 height 8
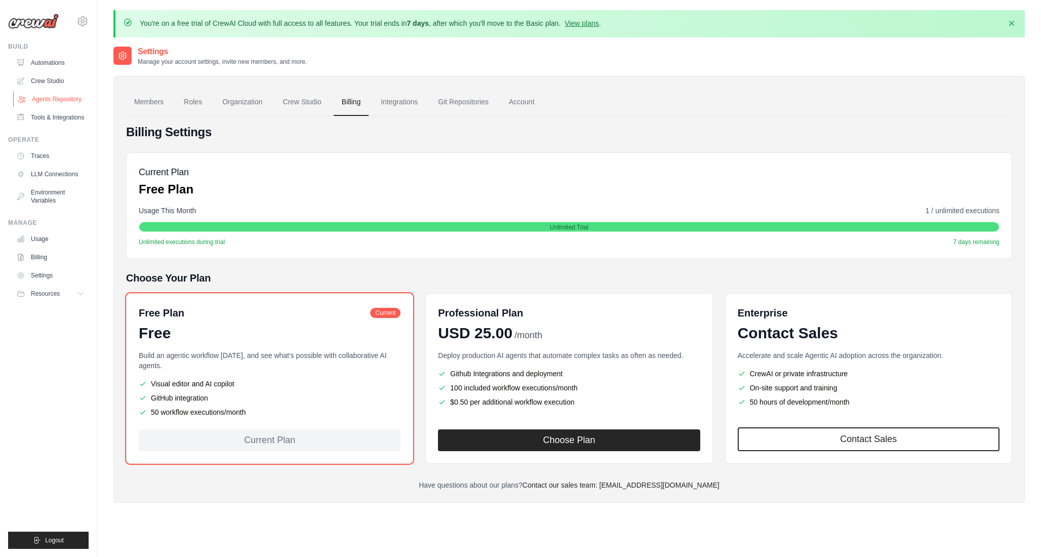
click at [57, 101] on link "Agents Repository" at bounding box center [51, 99] width 76 height 16
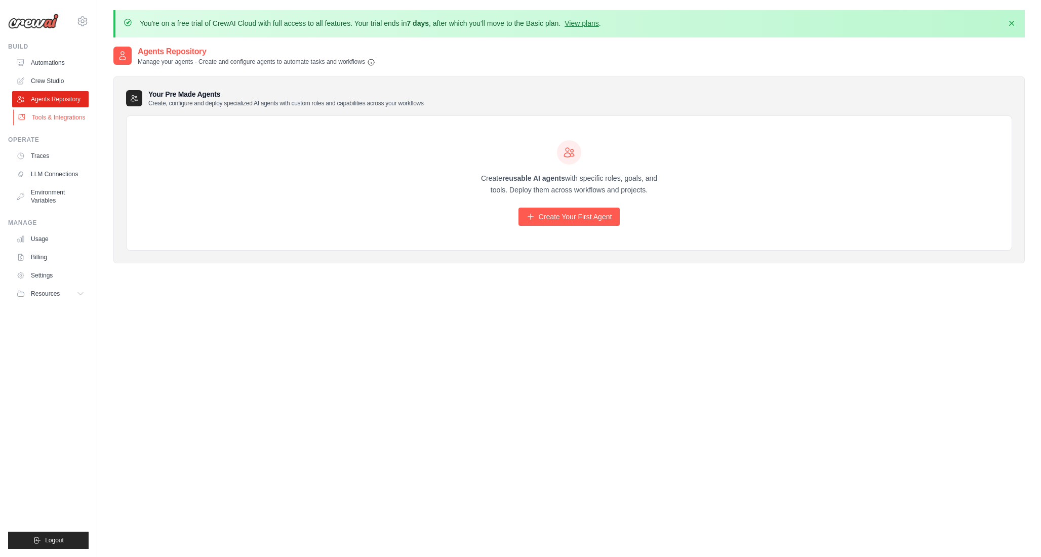
click at [53, 112] on link "Tools & Integrations" at bounding box center [51, 117] width 76 height 16
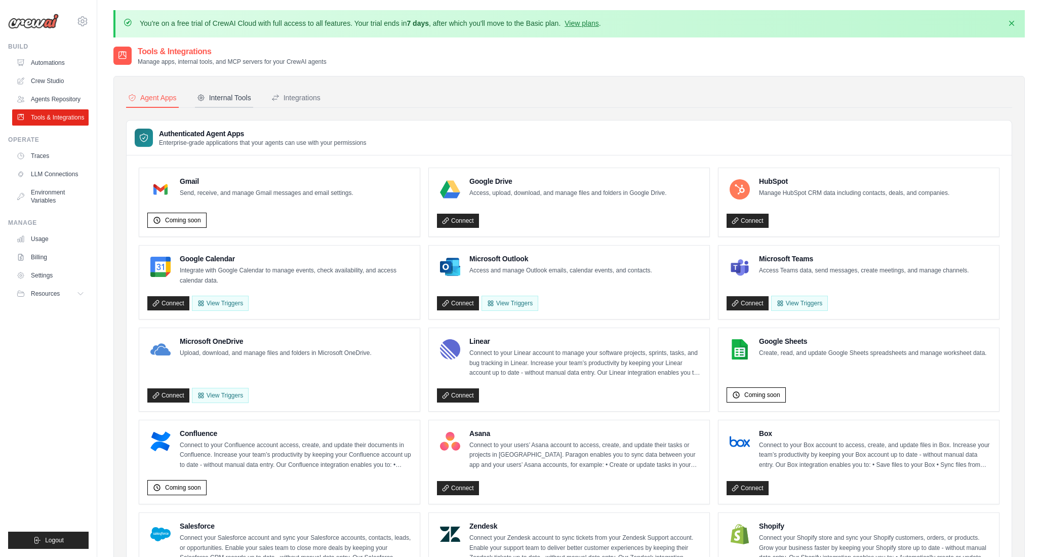
click at [249, 108] on button "Internal Tools" at bounding box center [224, 98] width 58 height 19
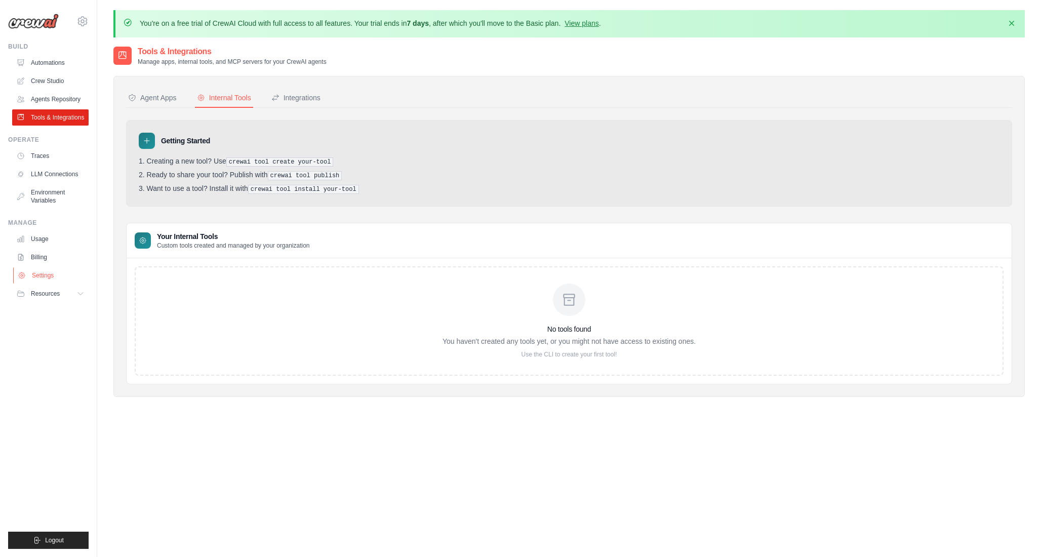
click at [54, 284] on link "Settings" at bounding box center [51, 275] width 76 height 16
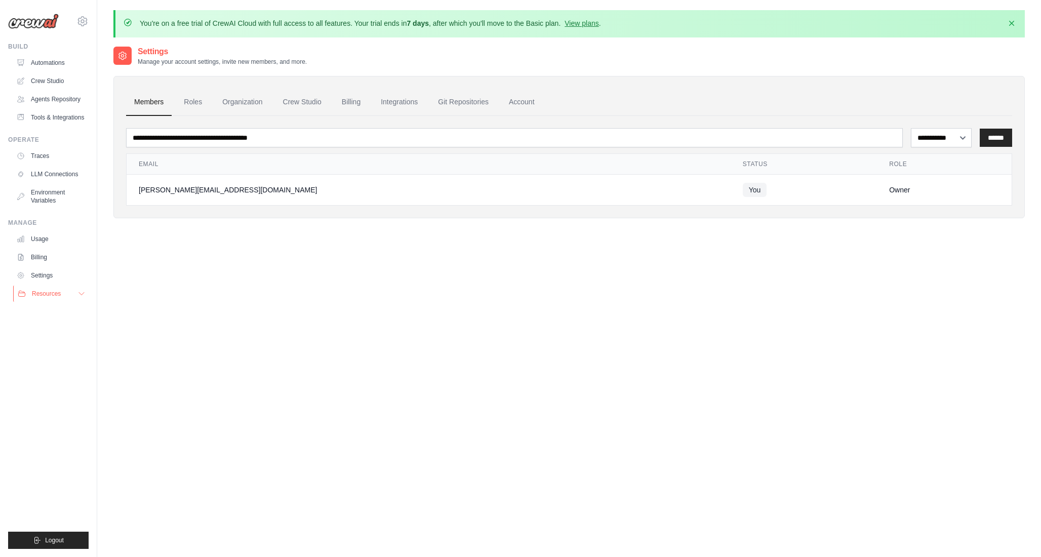
click at [56, 292] on span "Resources" at bounding box center [46, 294] width 29 height 8
click at [239, 100] on link "Organization" at bounding box center [242, 102] width 56 height 27
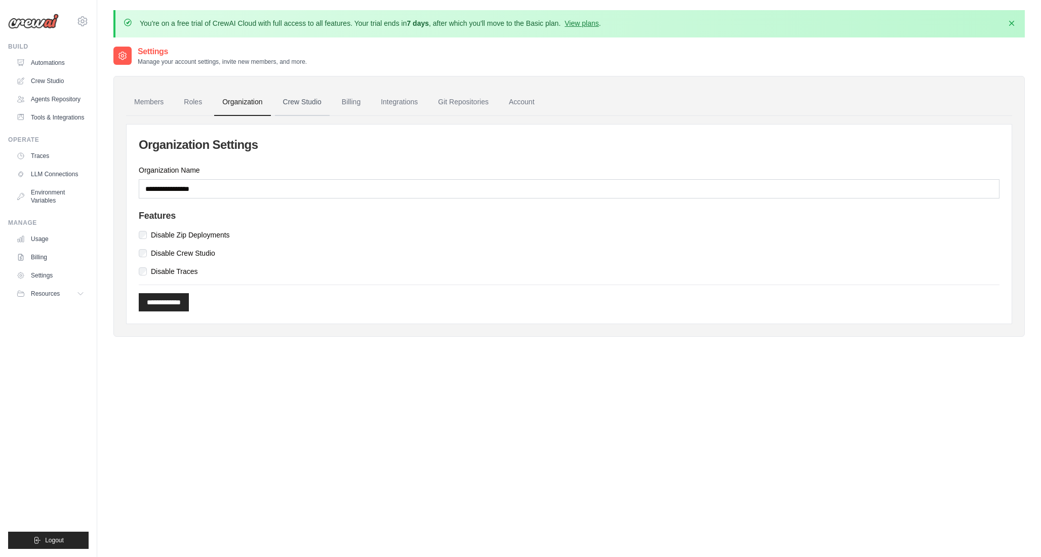
click at [313, 92] on link "Crew Studio" at bounding box center [302, 102] width 55 height 27
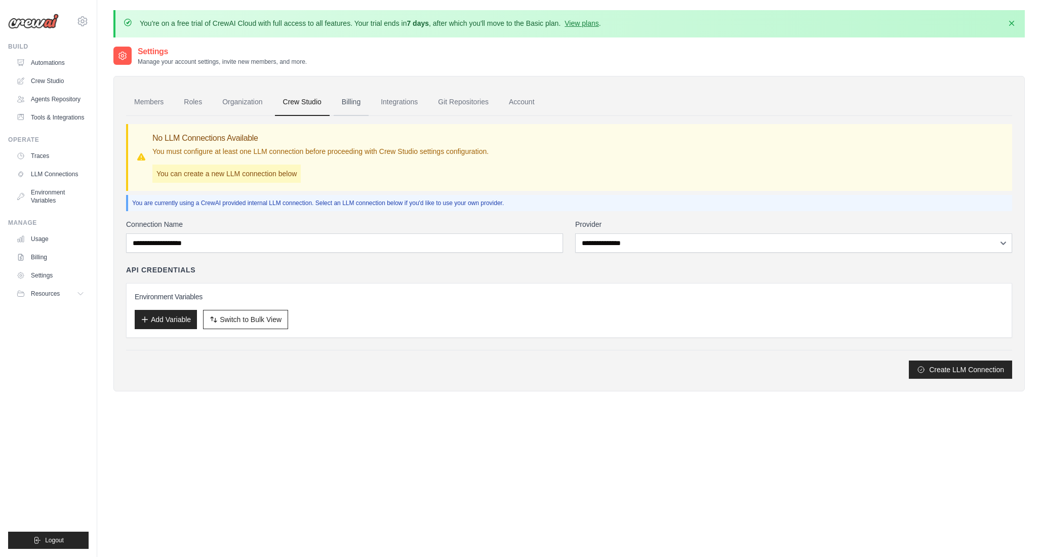
click at [364, 99] on link "Billing" at bounding box center [351, 102] width 35 height 27
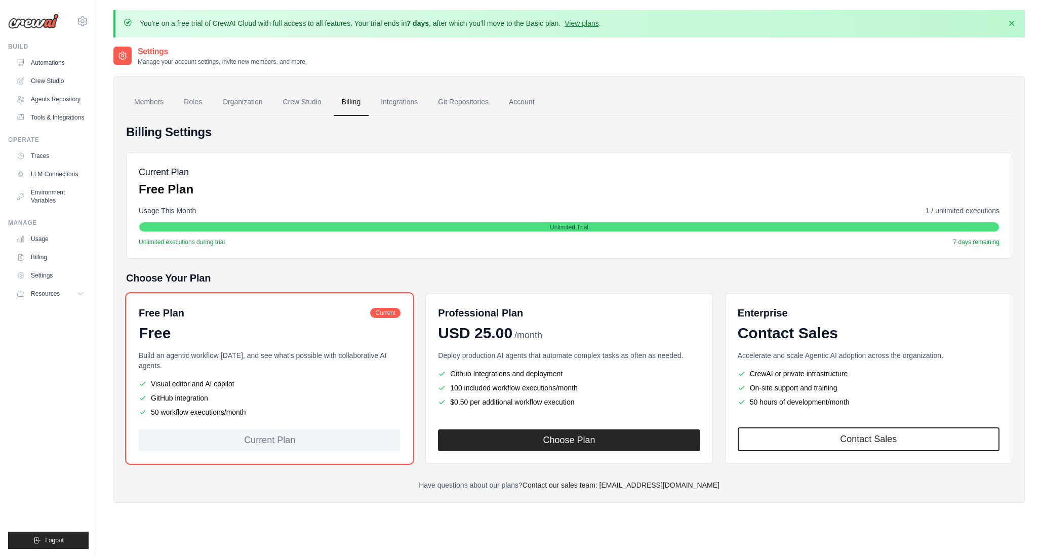
click at [314, 104] on link "Crew Studio" at bounding box center [302, 102] width 55 height 27
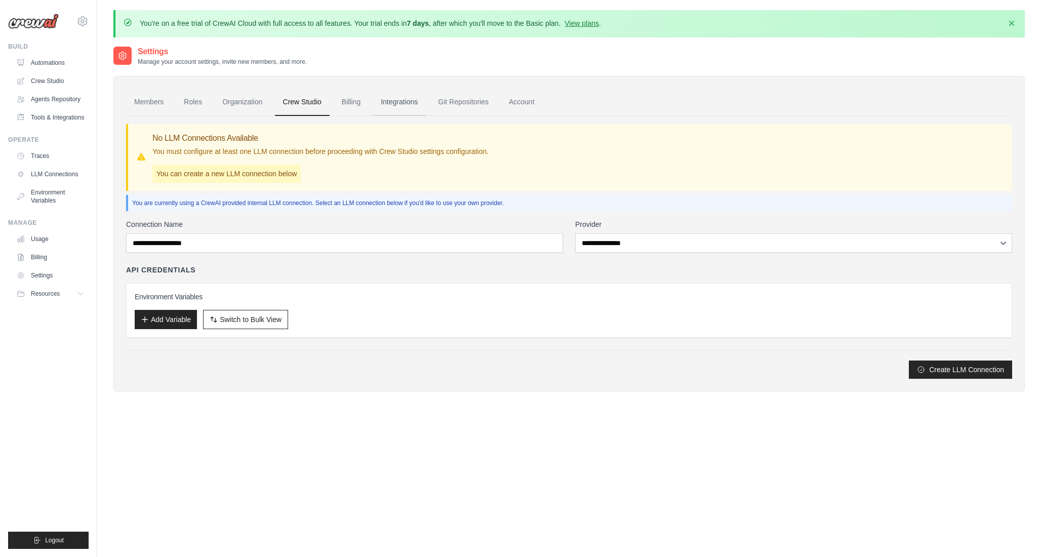
click at [398, 101] on link "Integrations" at bounding box center [399, 102] width 53 height 27
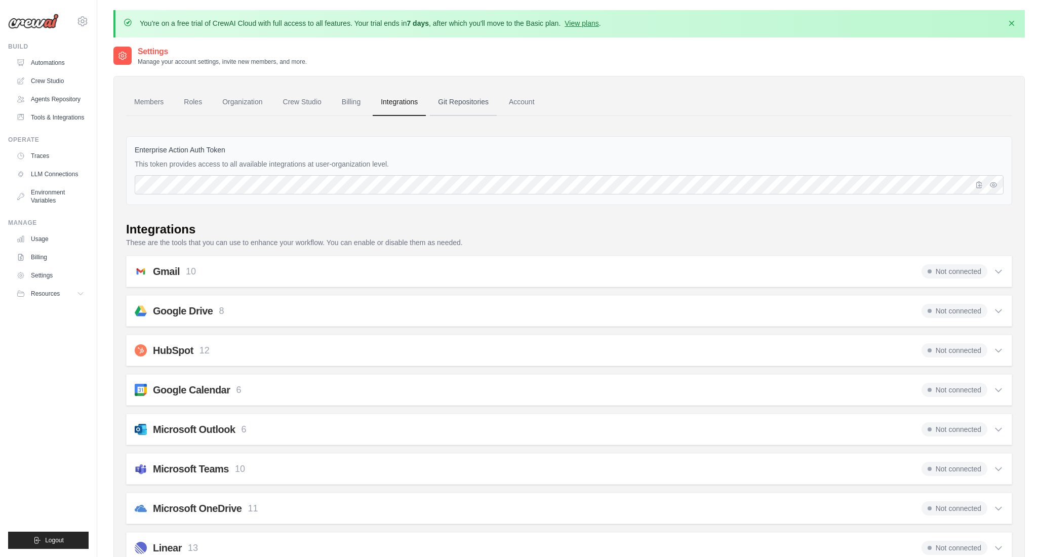
click at [461, 105] on link "Git Repositories" at bounding box center [463, 102] width 67 height 27
click at [138, 102] on link "Members" at bounding box center [149, 102] width 46 height 27
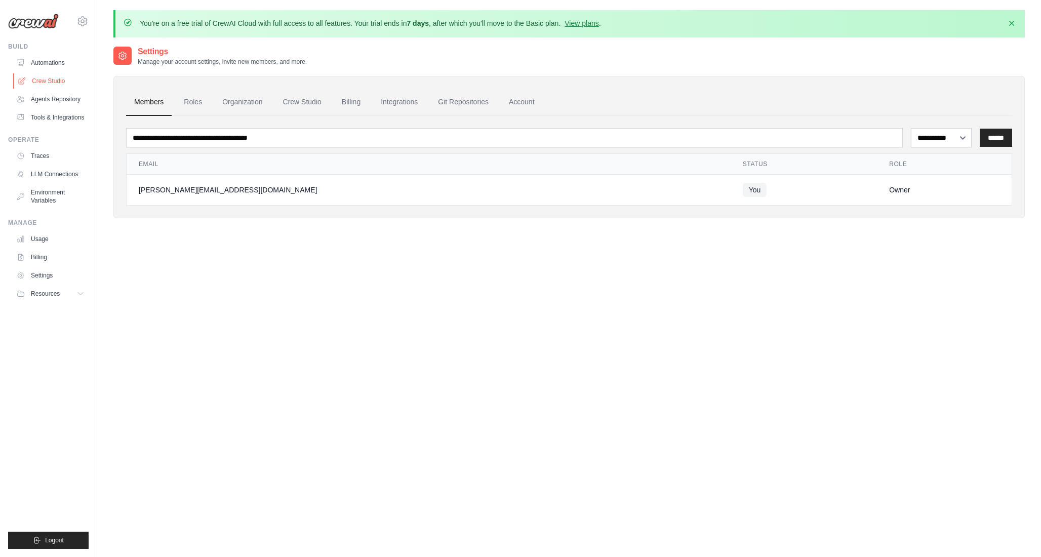
click at [64, 75] on link "Crew Studio" at bounding box center [51, 81] width 76 height 16
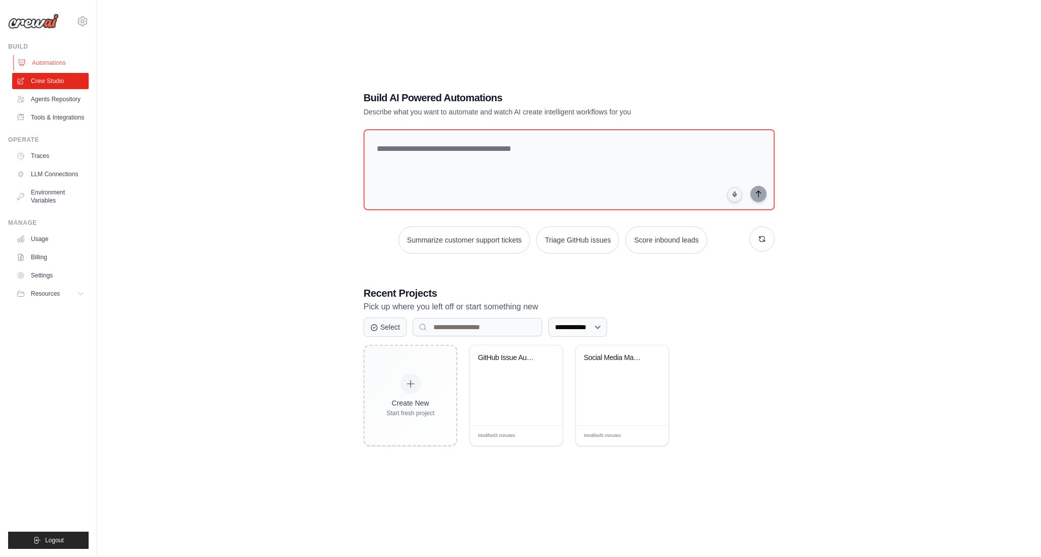
click at [63, 59] on link "Automations" at bounding box center [51, 63] width 76 height 16
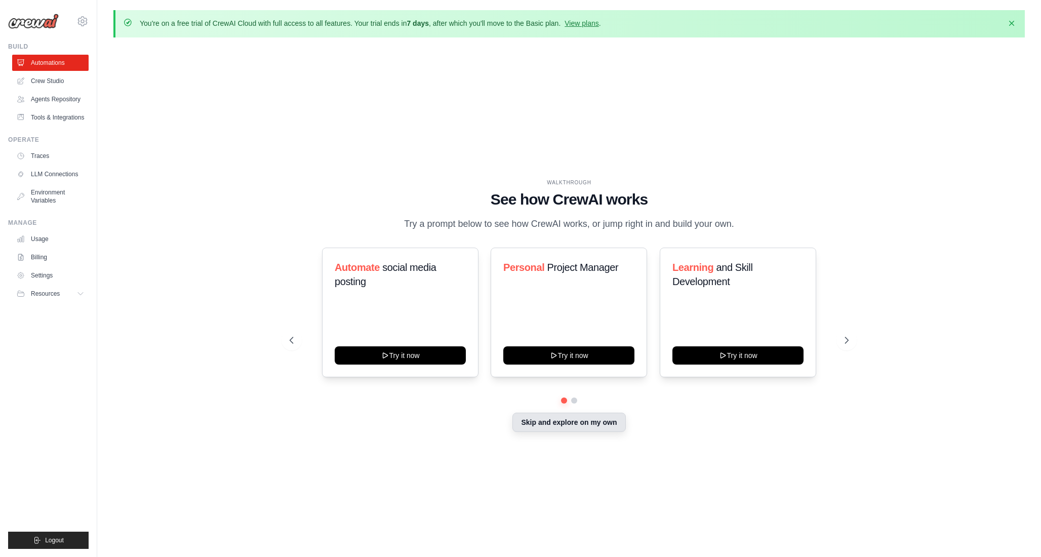
click at [545, 417] on button "Skip and explore on my own" at bounding box center [569, 422] width 113 height 19
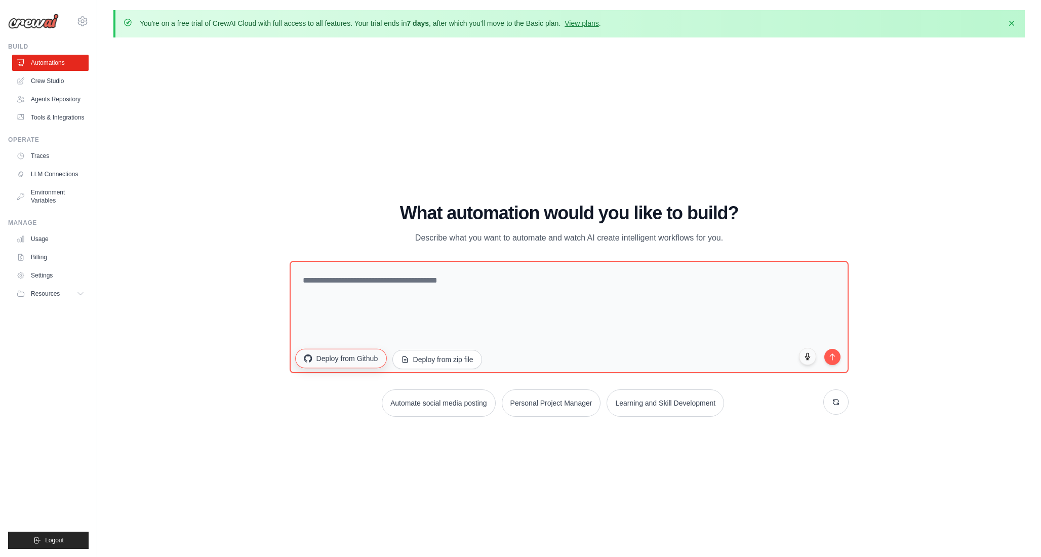
click at [362, 364] on button "Deploy from Github" at bounding box center [340, 358] width 91 height 19
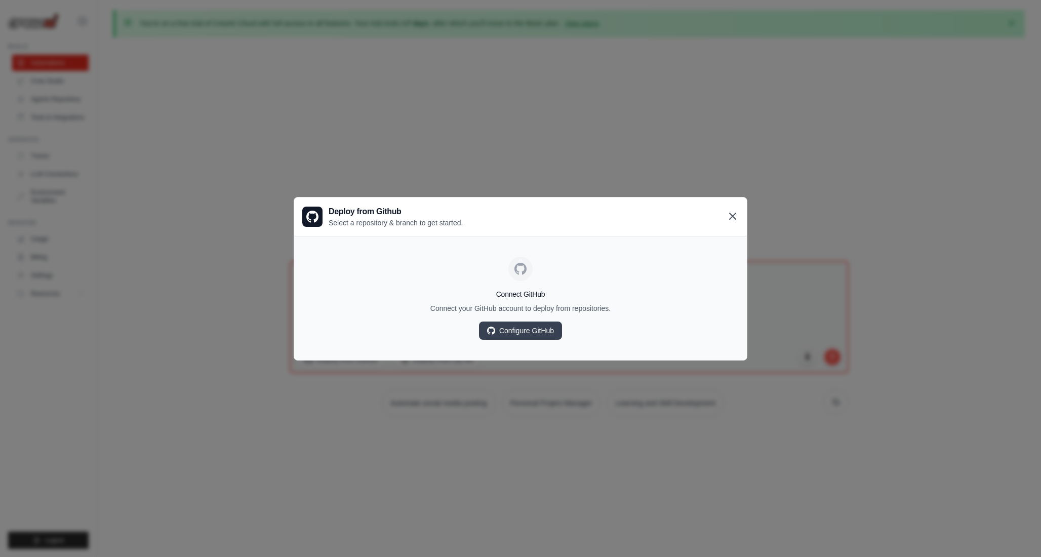
click at [731, 222] on icon at bounding box center [733, 216] width 12 height 12
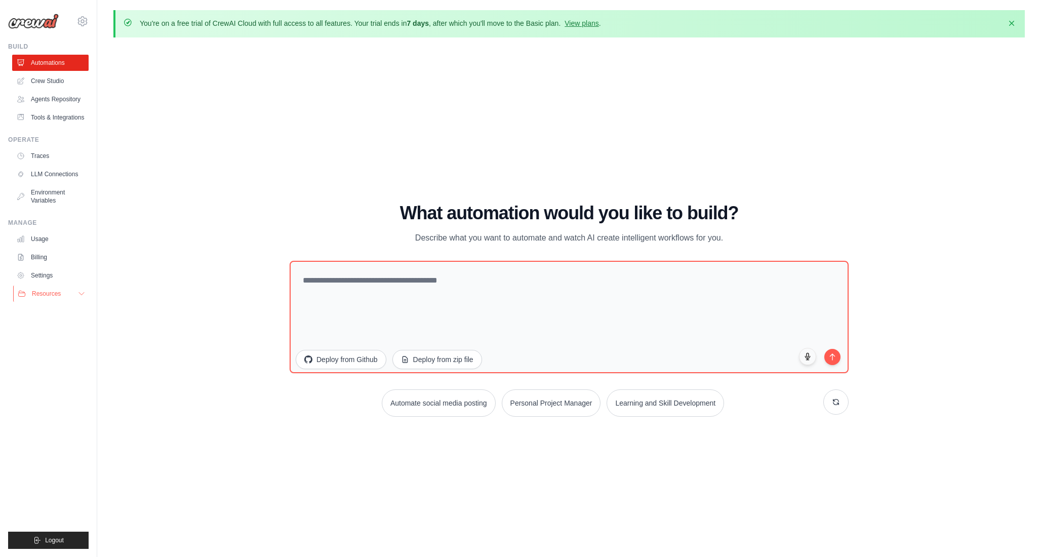
click at [63, 295] on button "Resources" at bounding box center [51, 294] width 76 height 16
click at [59, 275] on link "Settings" at bounding box center [51, 275] width 76 height 16
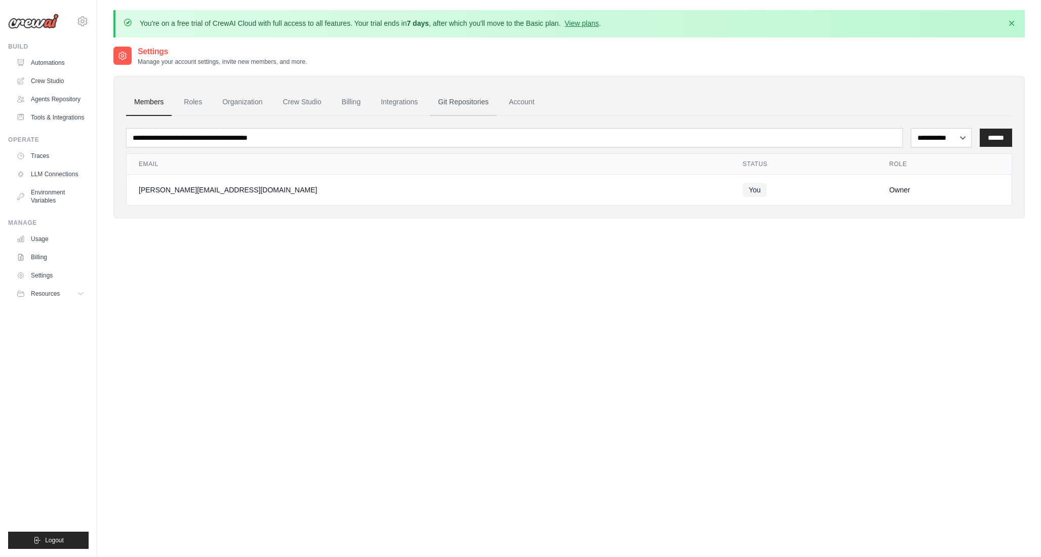
click at [484, 103] on link "Git Repositories" at bounding box center [463, 102] width 67 height 27
click at [388, 102] on link "Integrations" at bounding box center [399, 102] width 53 height 27
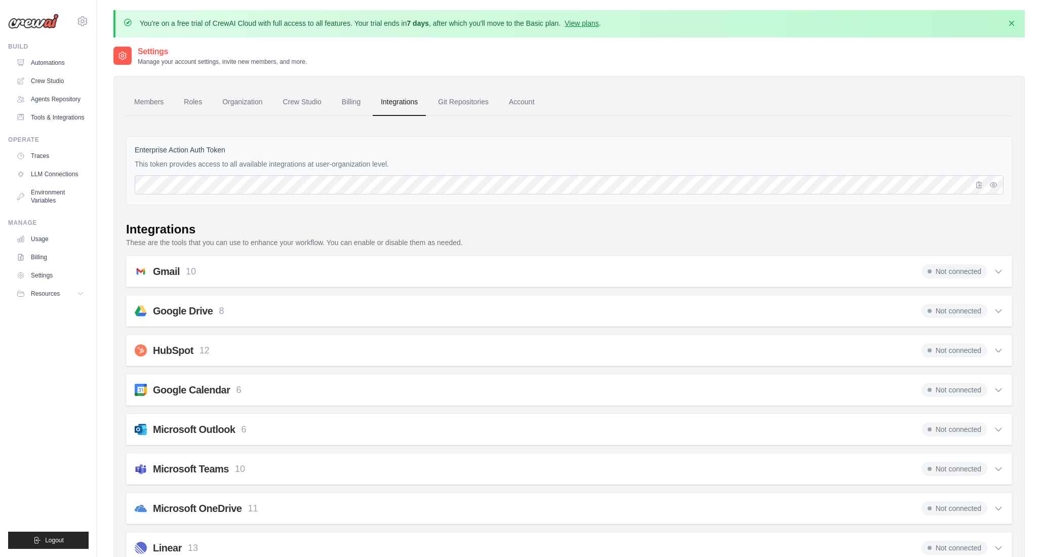
click at [743, 270] on div "Gmail 10 Not connected" at bounding box center [569, 271] width 869 height 14
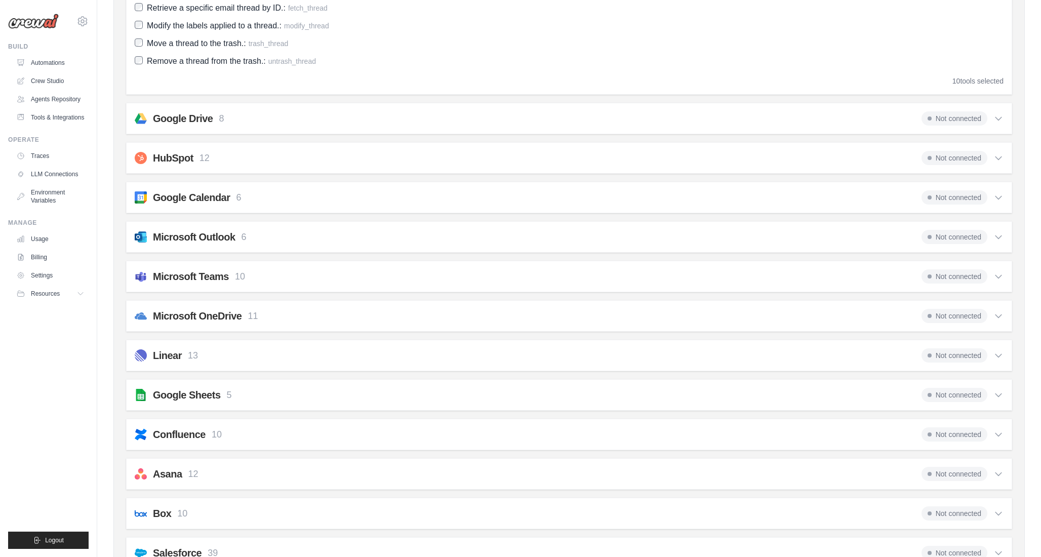
scroll to position [421, 0]
click at [756, 275] on div "Microsoft Teams 10 Not connected" at bounding box center [569, 276] width 869 height 14
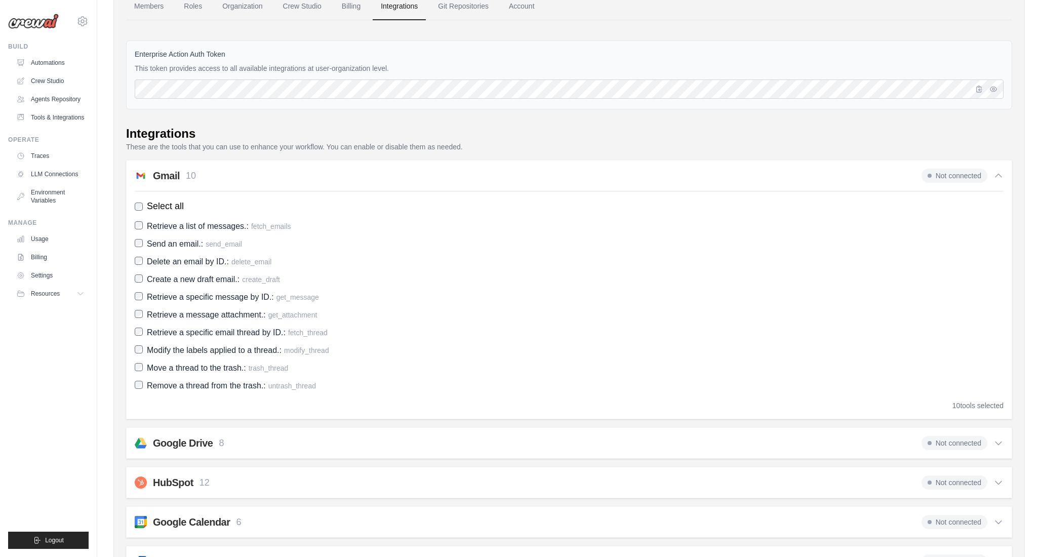
scroll to position [48, 0]
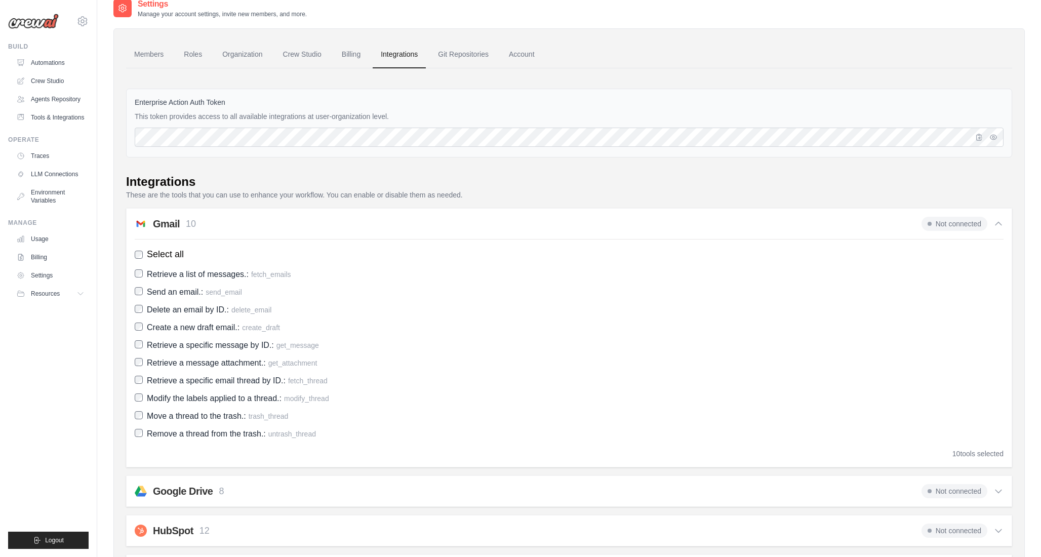
click at [787, 226] on div "Gmail 10 Not connected" at bounding box center [569, 224] width 869 height 14
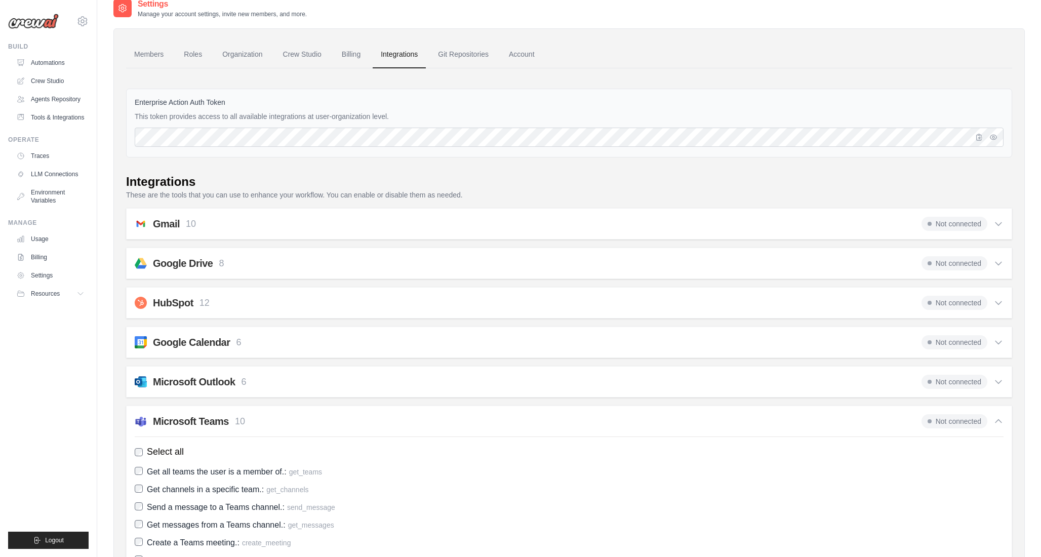
click at [771, 416] on div "Microsoft Teams 10 Not connected" at bounding box center [569, 421] width 869 height 14
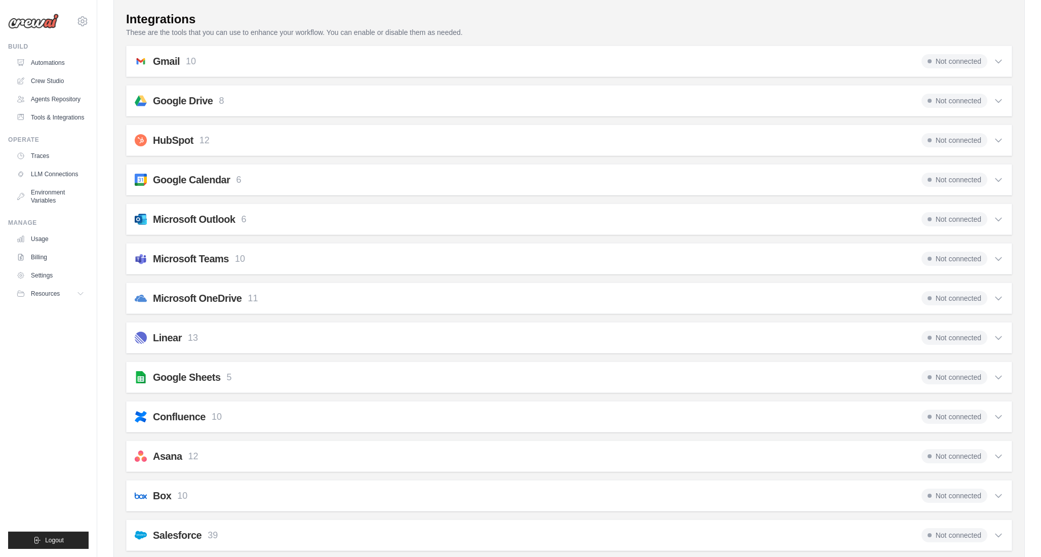
scroll to position [0, 0]
